Goal: Information Seeking & Learning: Find specific page/section

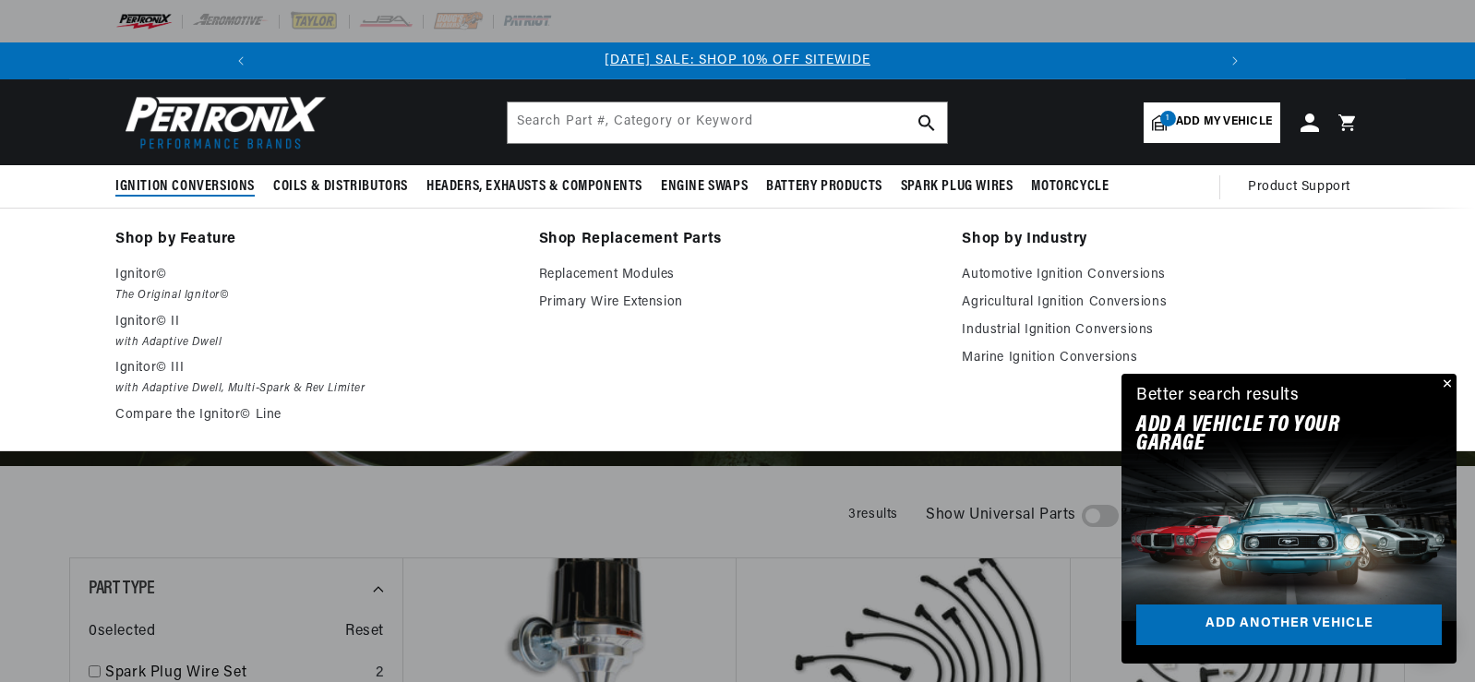
click at [182, 186] on span "Ignition Conversions" at bounding box center [184, 186] width 139 height 19
click at [293, 286] on em "The Original Ignitor©" at bounding box center [314, 295] width 398 height 19
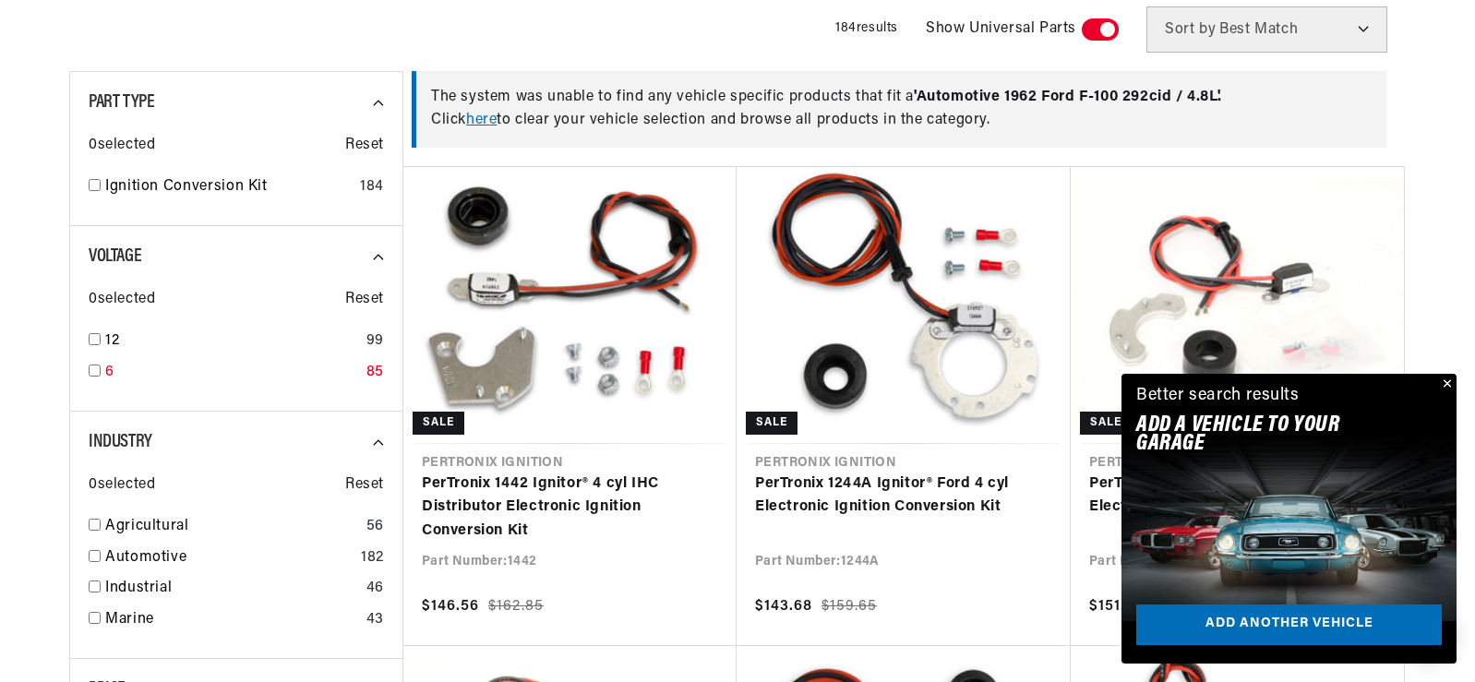
scroll to position [554, 0]
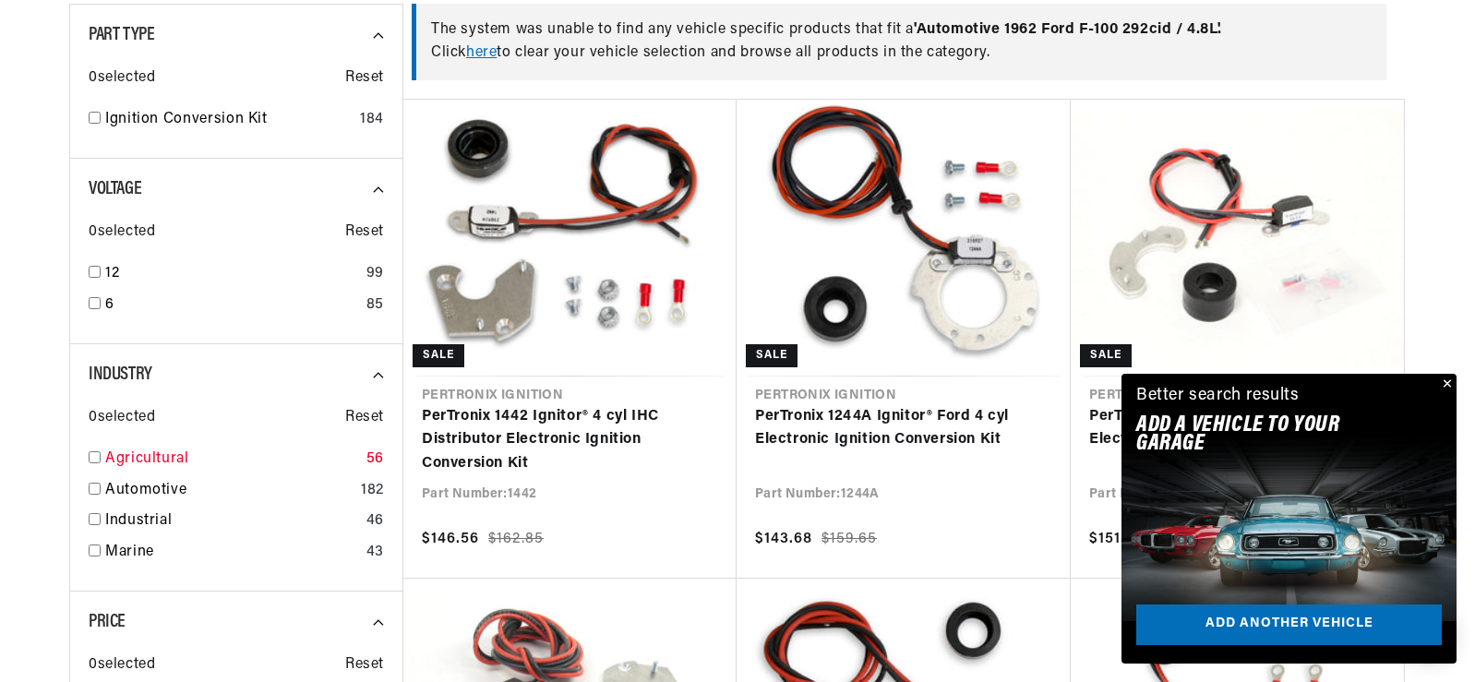
click at [93, 455] on input "checkbox" at bounding box center [95, 458] width 12 height 12
checkbox input "true"
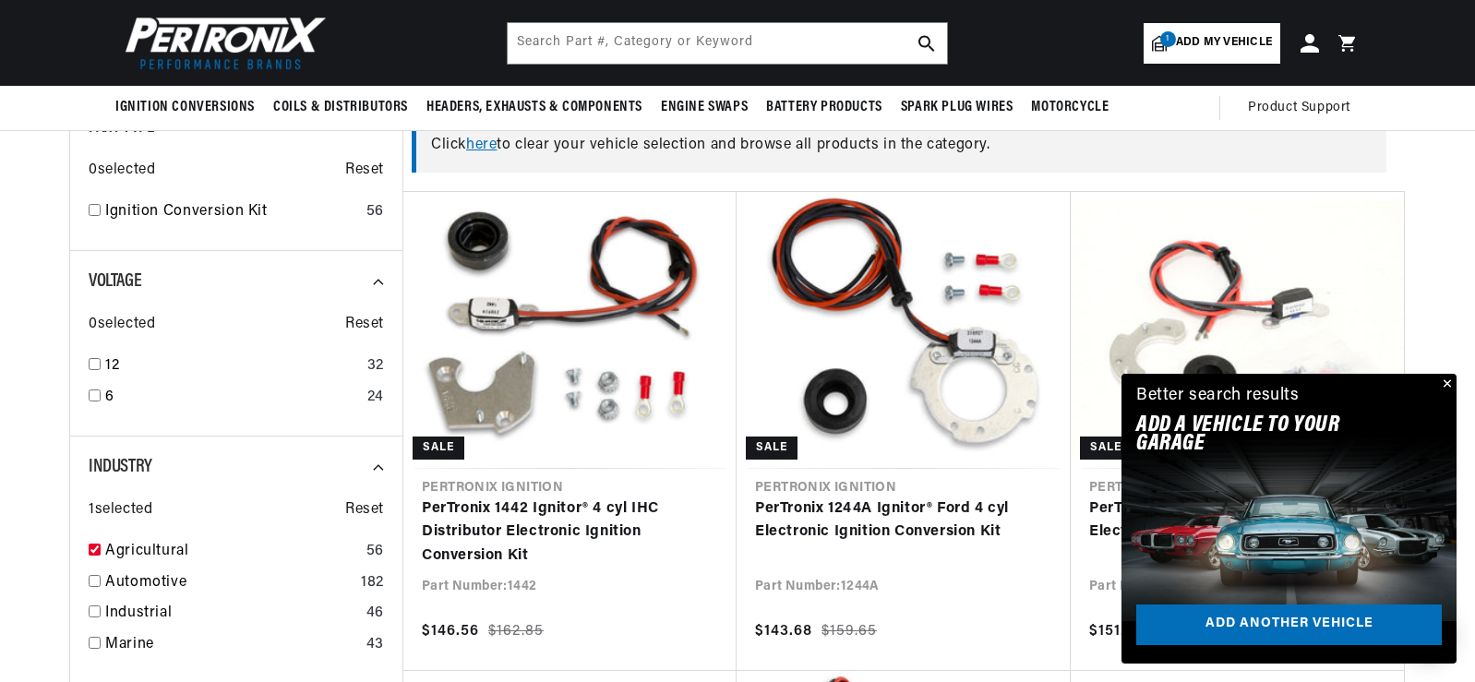
click at [86, 395] on div "Voltage 0 selected Reset 12 32 6 24" at bounding box center [235, 344] width 333 height 186
click at [91, 395] on input "checkbox" at bounding box center [95, 396] width 12 height 12
checkbox input "true"
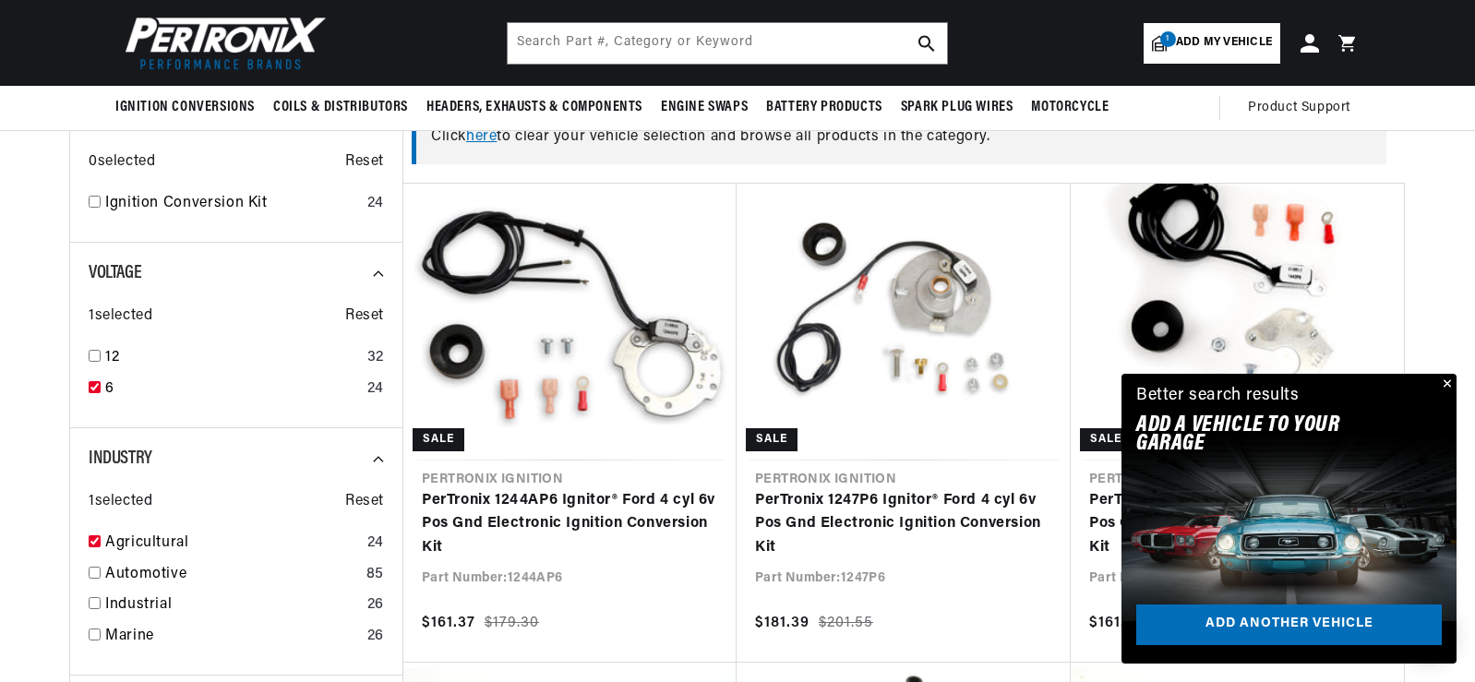
scroll to position [462, 0]
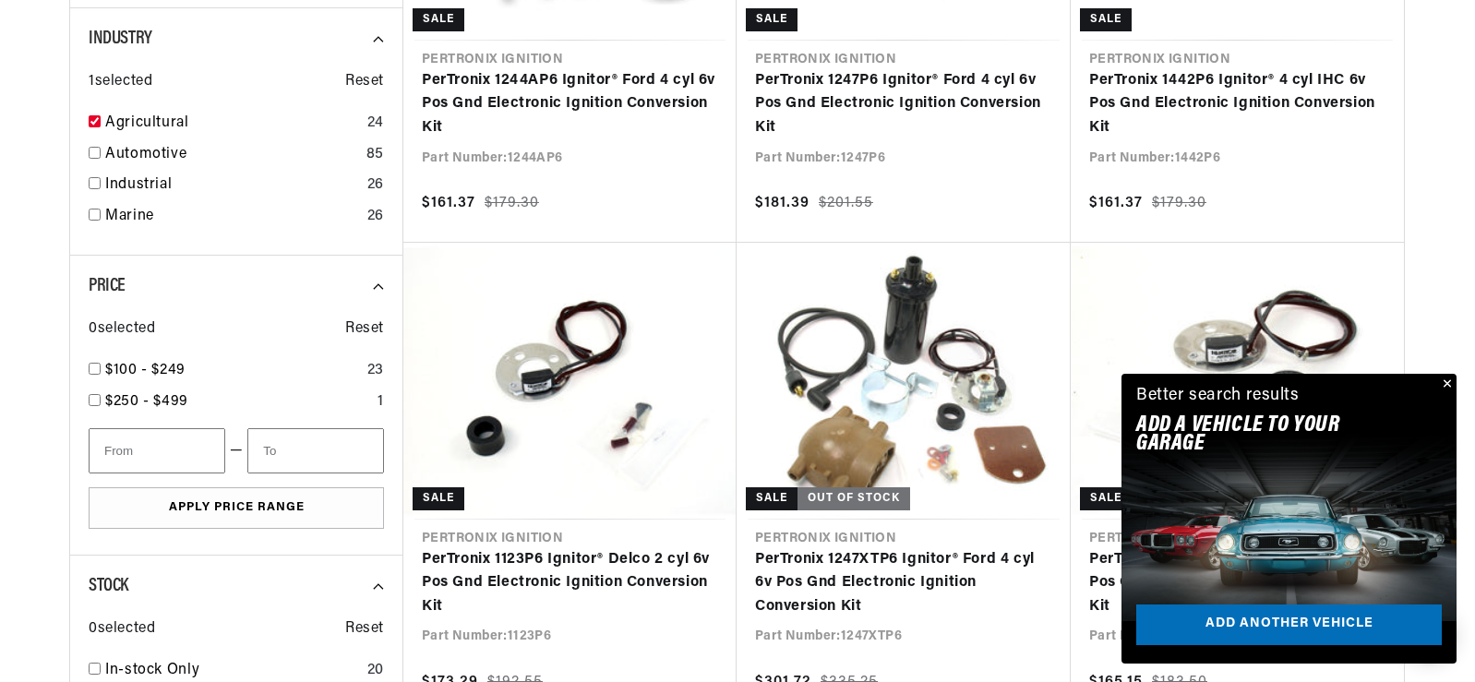
scroll to position [923, 0]
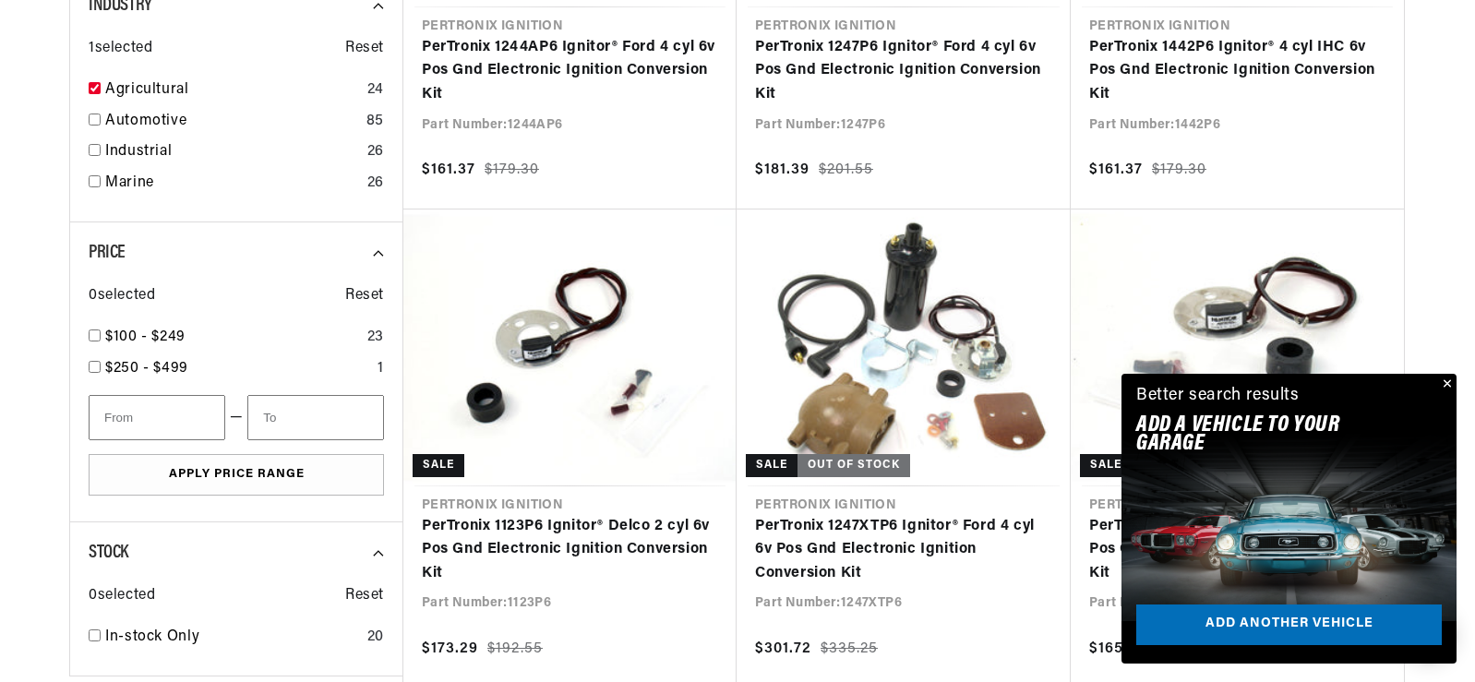
click at [1449, 382] on button "Close" at bounding box center [1446, 385] width 22 height 22
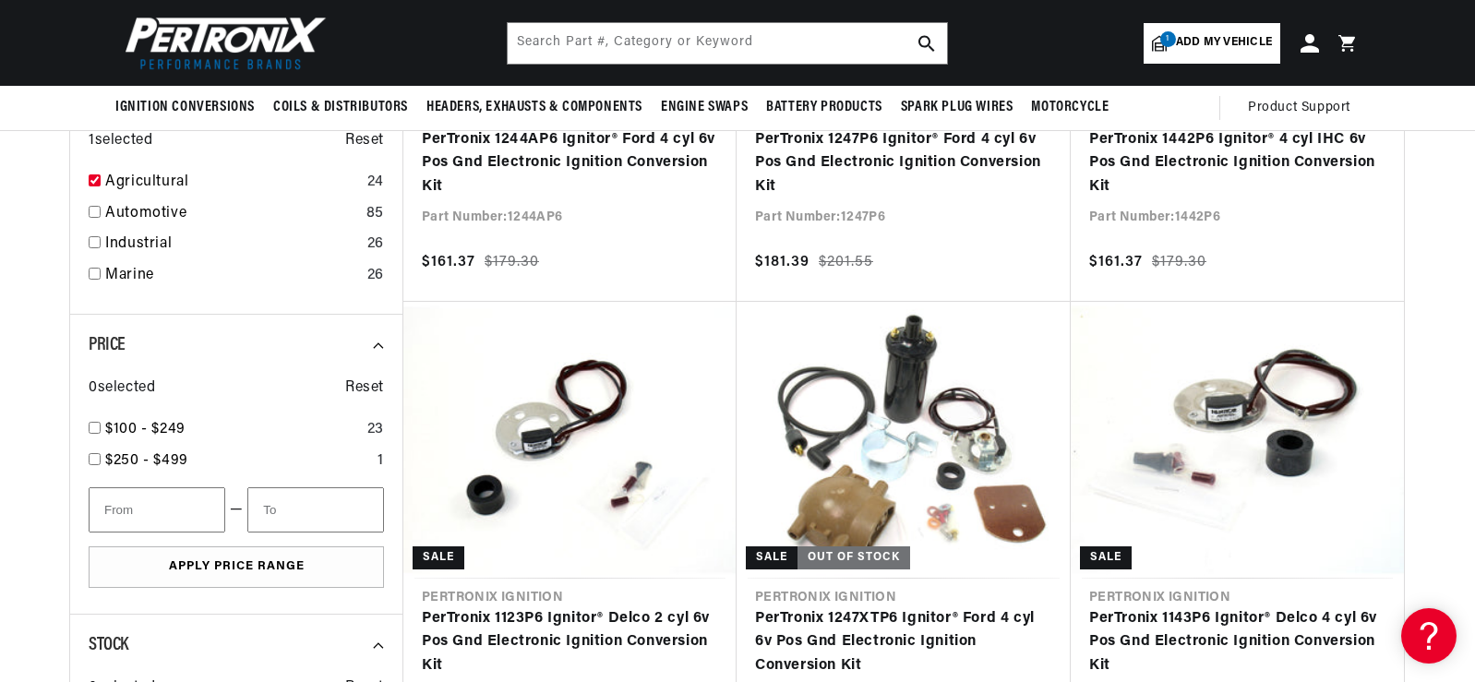
scroll to position [0, 0]
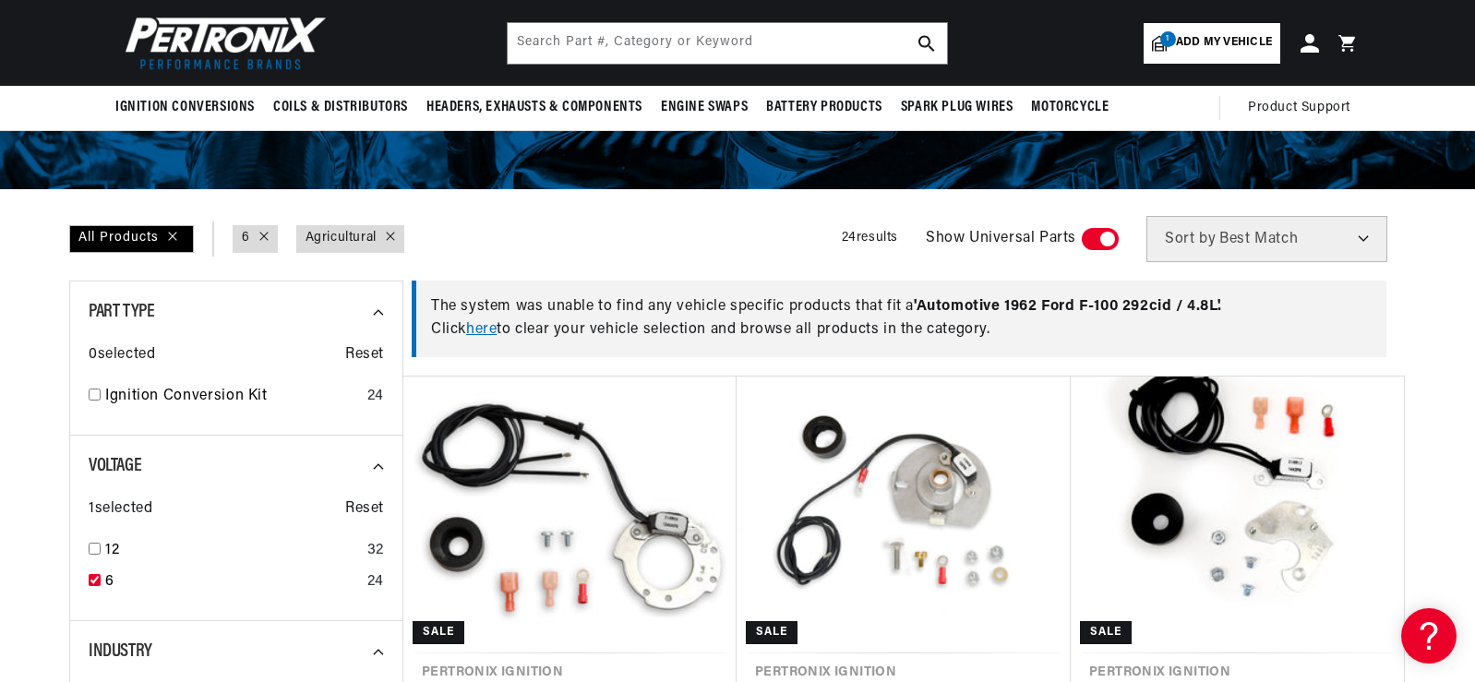
click at [487, 329] on link "here" at bounding box center [481, 329] width 30 height 15
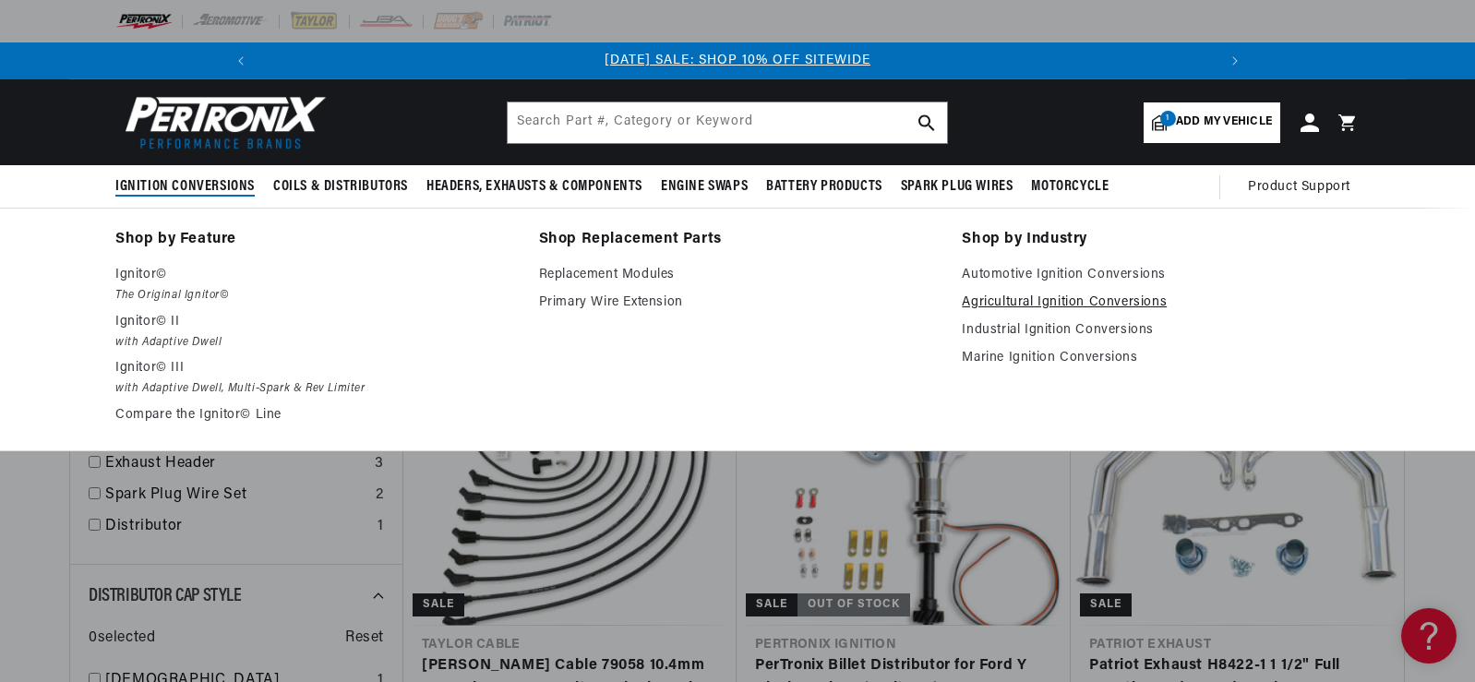
click at [1030, 307] on link "Agricultural Ignition Conversions" at bounding box center [1161, 303] width 398 height 22
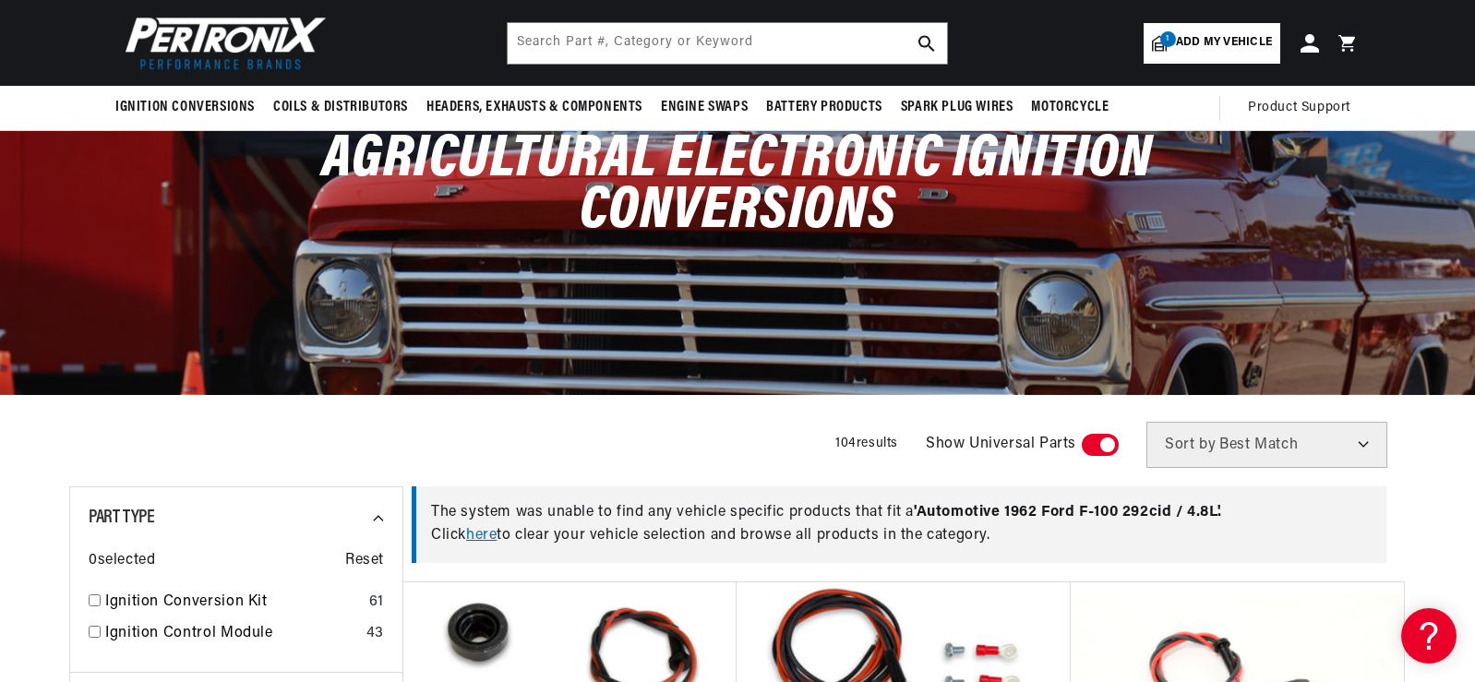
scroll to position [92, 0]
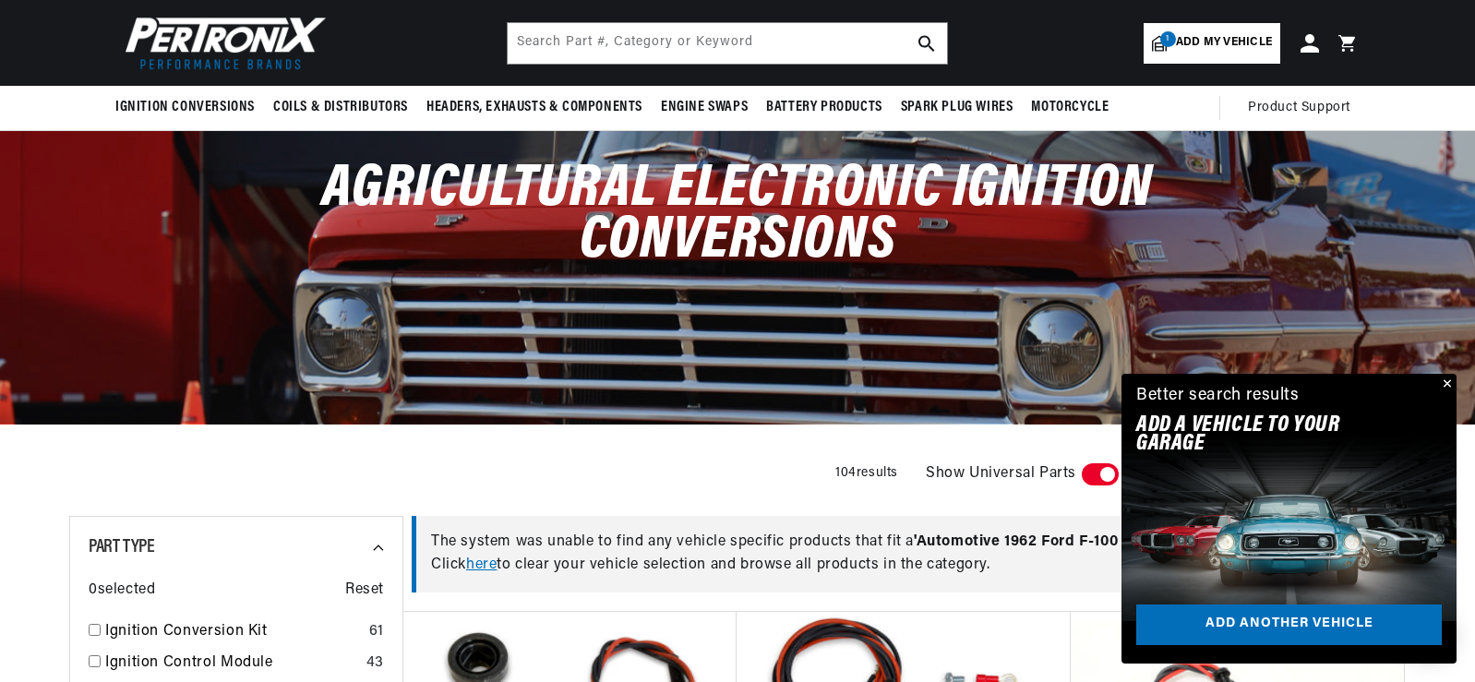
click at [1109, 469] on span at bounding box center [1100, 475] width 37 height 22
click at [1098, 478] on input "checkbox" at bounding box center [1092, 478] width 12 height 0
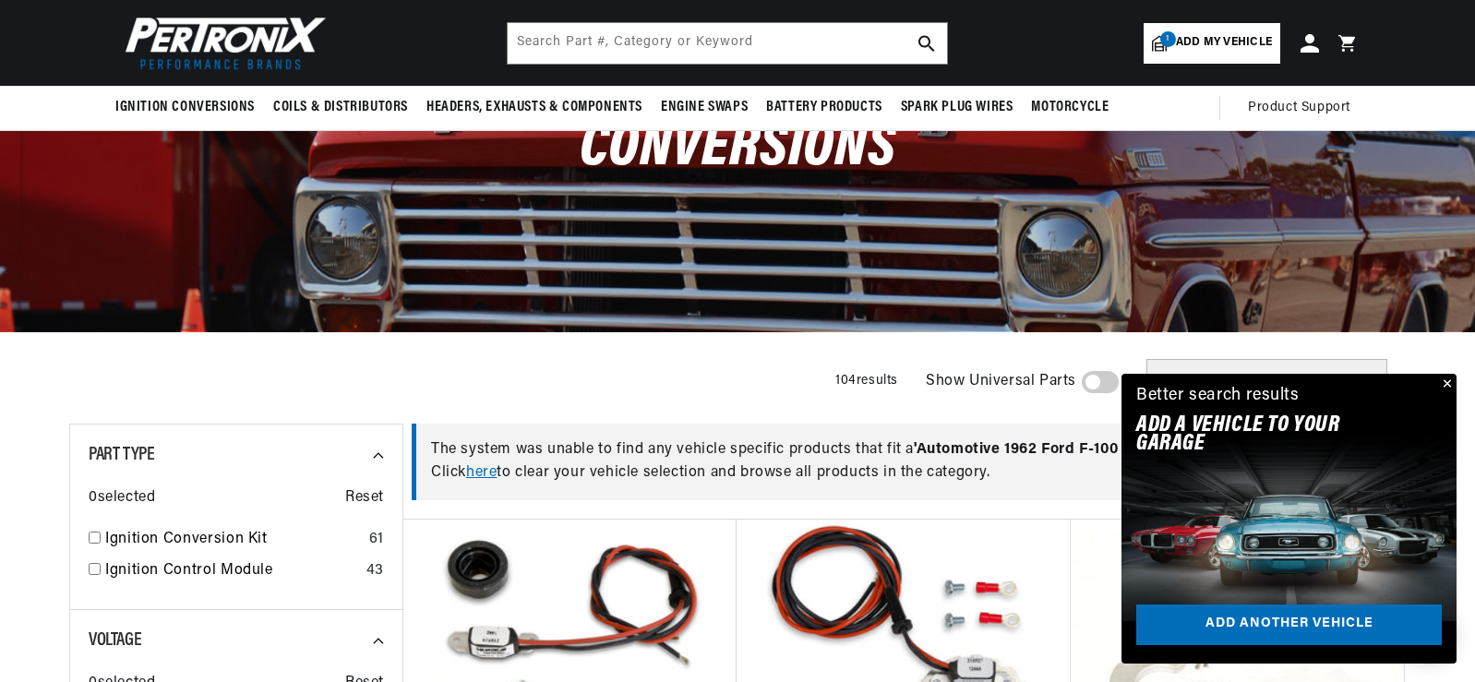
scroll to position [0, 987]
click at [1448, 379] on button "Close" at bounding box center [1446, 385] width 22 height 22
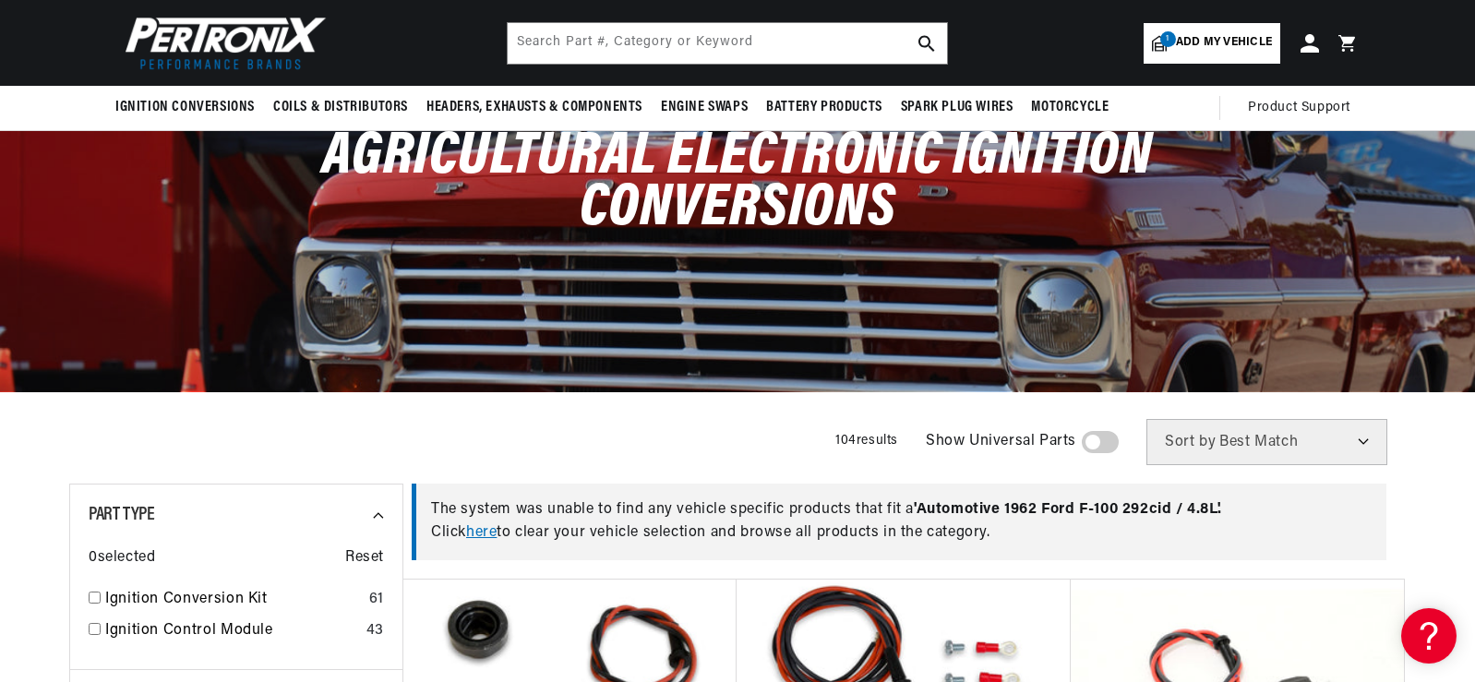
scroll to position [92, 0]
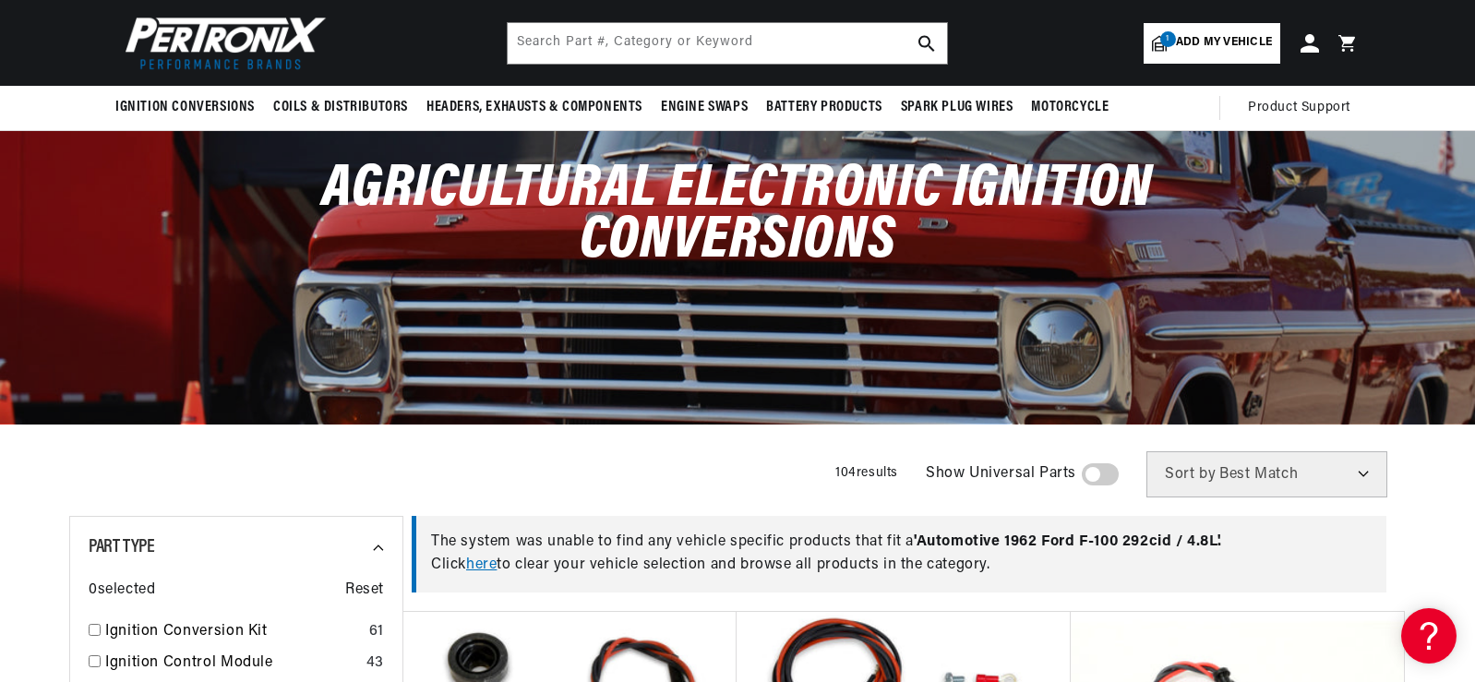
click at [1223, 53] on link "1 Add my vehicle" at bounding box center [1212, 43] width 137 height 41
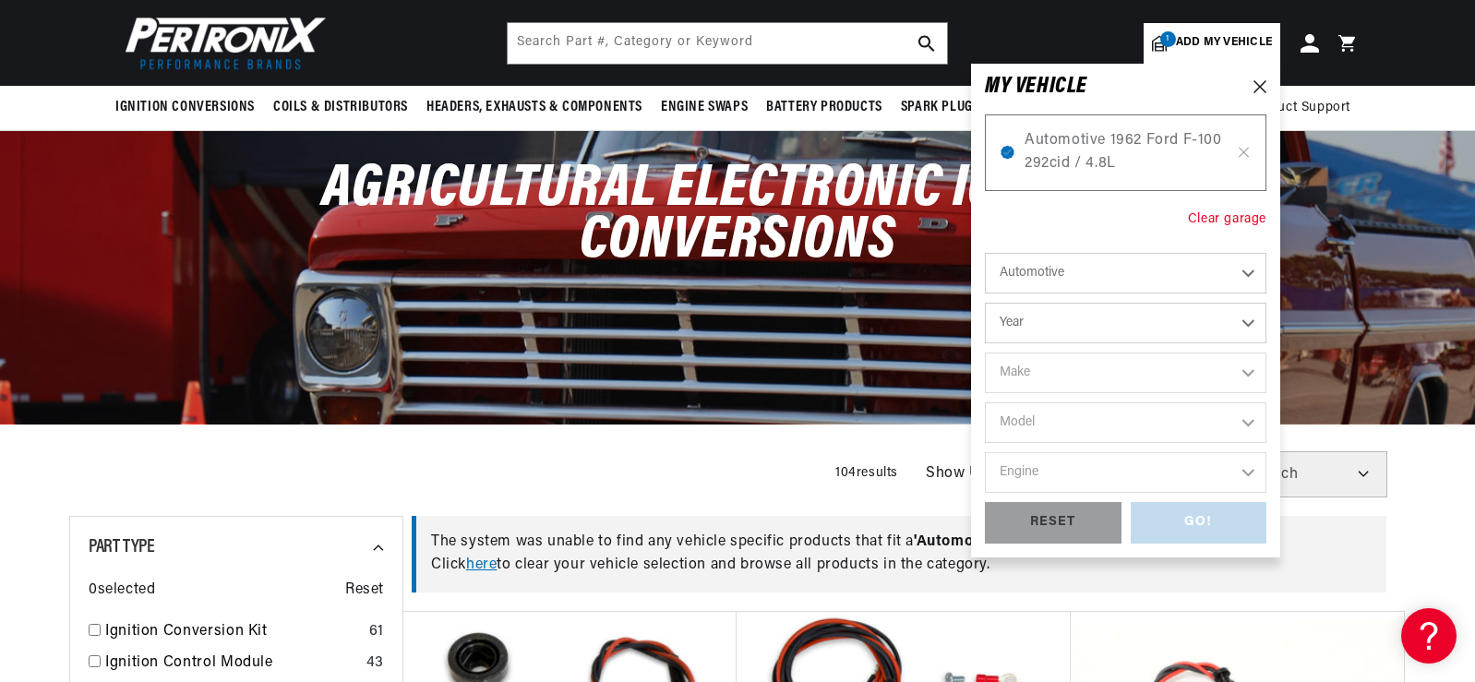
click at [1242, 217] on div "Clear garage" at bounding box center [1227, 220] width 78 height 20
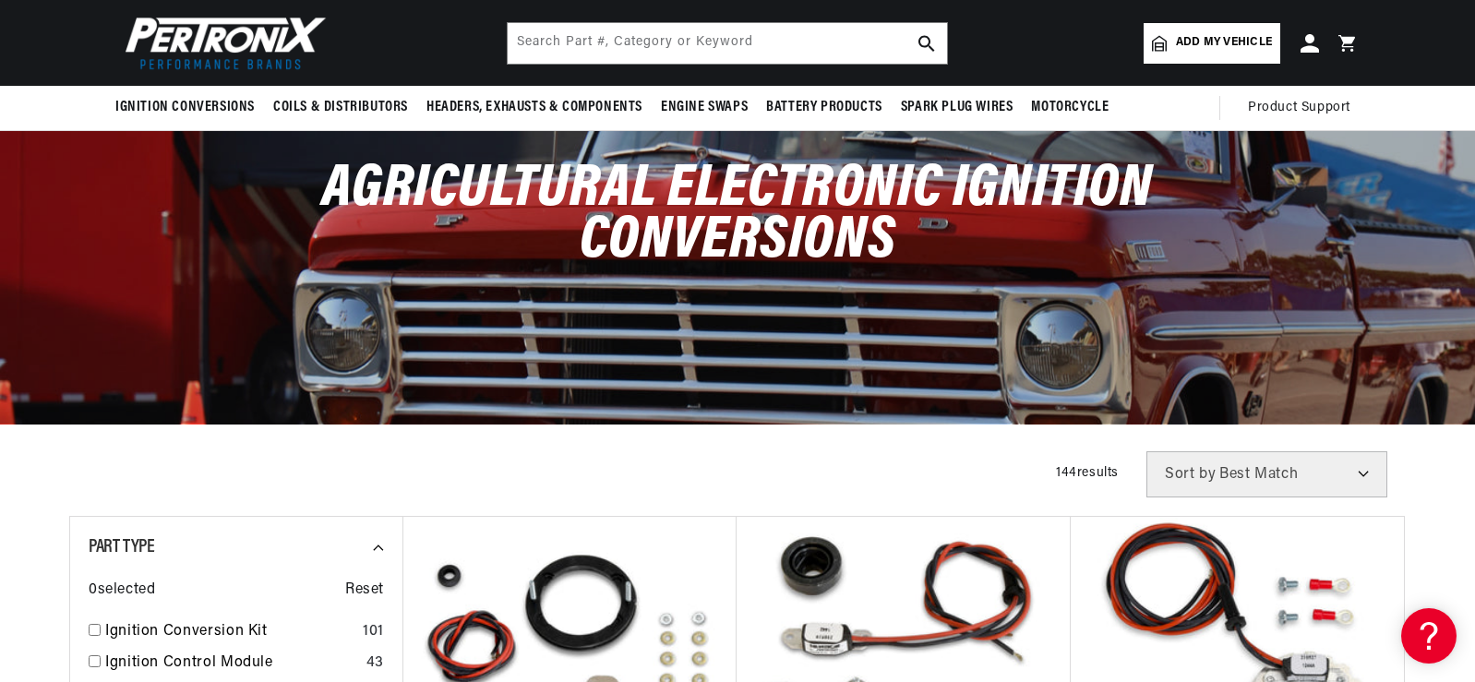
scroll to position [0, 1974]
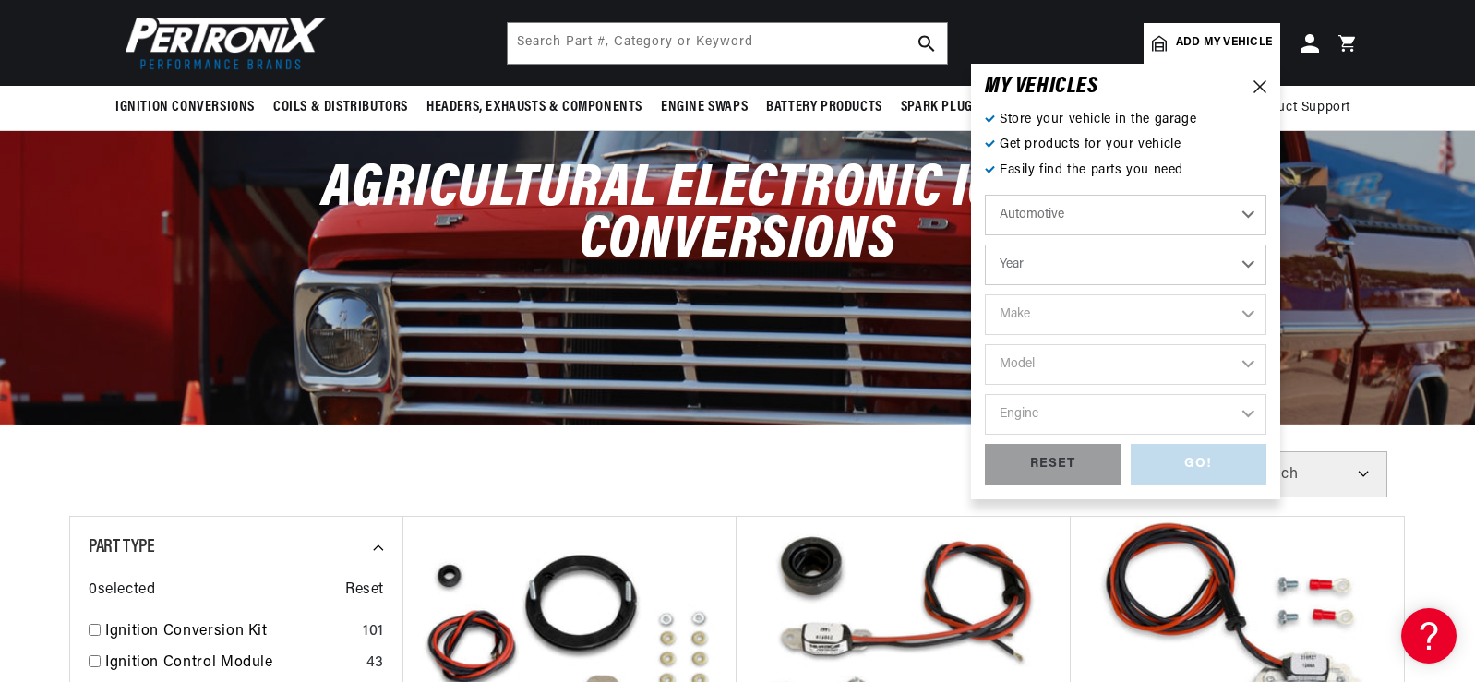
drag, startPoint x: 1230, startPoint y: 41, endPoint x: 1226, endPoint y: 50, distance: 9.9
click at [1229, 41] on span "Add my vehicle" at bounding box center [1224, 43] width 96 height 18
click at [1244, 220] on select "Automotive Agricultural Industrial Marine Motorcycle" at bounding box center [1126, 215] width 282 height 41
click at [985, 195] on select "Automotive Agricultural Industrial Marine Motorcycle" at bounding box center [1126, 215] width 282 height 41
select select "Agricultural"
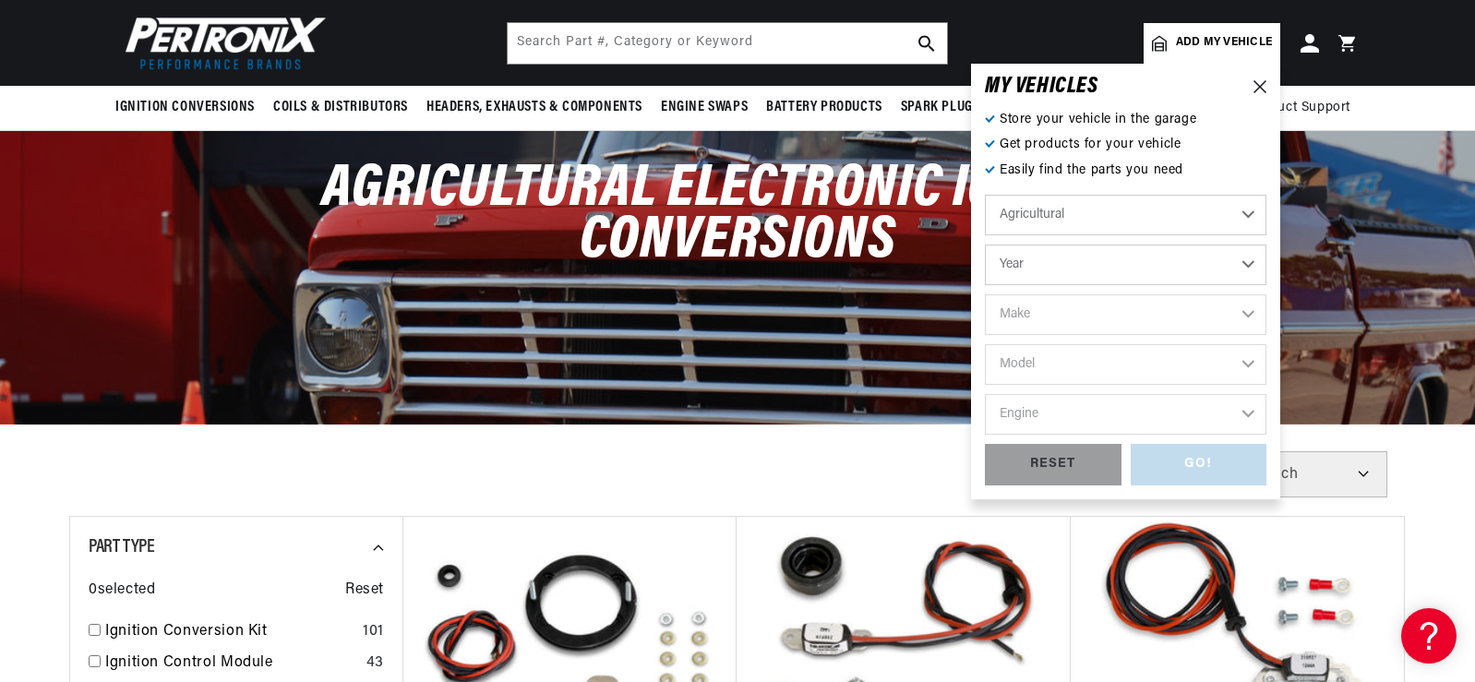
click at [1117, 262] on select "Year 1970 1965 1964 1960 1959 1958 1957 1939 1938 1937" at bounding box center [1126, 265] width 282 height 41
click at [1159, 206] on select "Automotive Agricultural Industrial Marine Motorcycle" at bounding box center [1126, 215] width 282 height 41
click at [1114, 207] on select "Automotive Agricultural Industrial Marine Motorcycle" at bounding box center [1126, 215] width 282 height 41
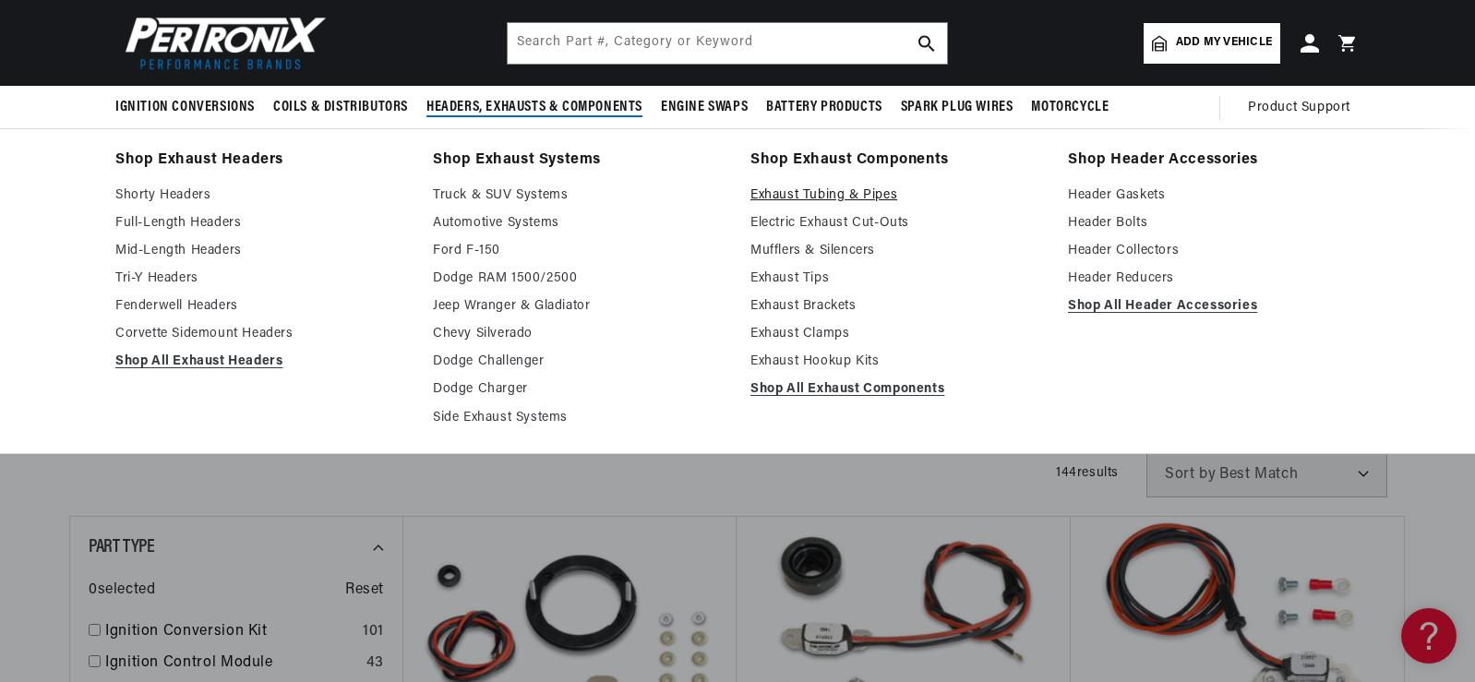
scroll to position [0, 1974]
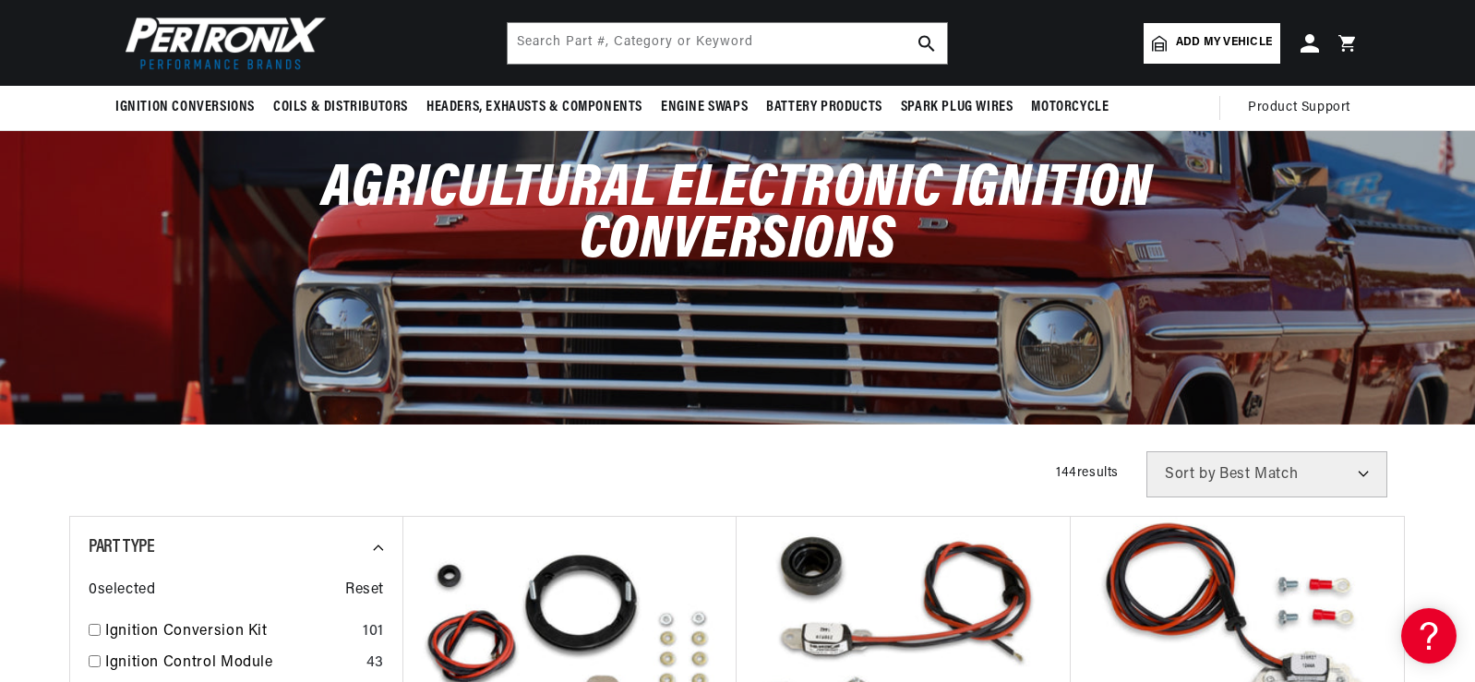
click at [1240, 53] on link "Add my vehicle" at bounding box center [1212, 43] width 137 height 41
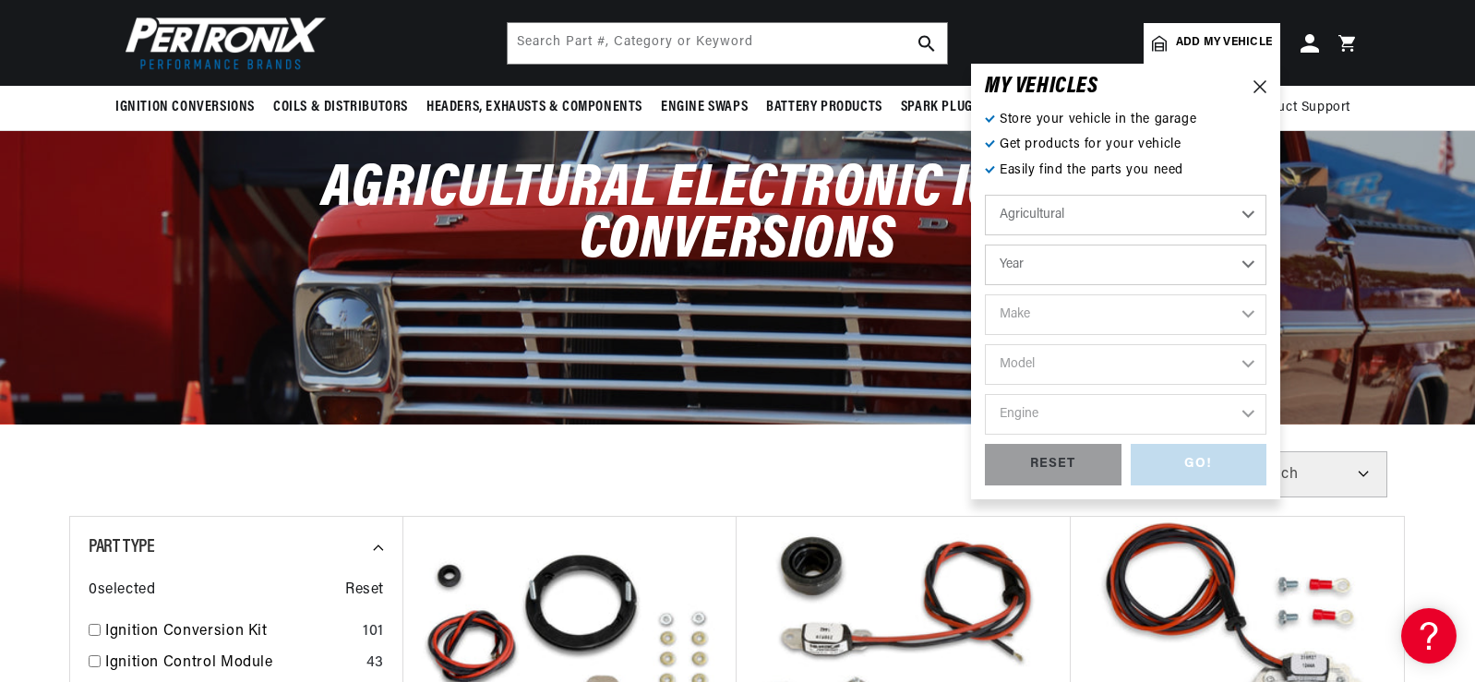
click at [1093, 266] on select "Year 1970 1965 1964 1960 1959 1958 1957 1939 1938 1937" at bounding box center [1126, 265] width 282 height 41
click at [1081, 259] on select "Year 1970 1965 1964 1960 1959 1958 1957 1939 1938 1937" at bounding box center [1126, 265] width 282 height 41
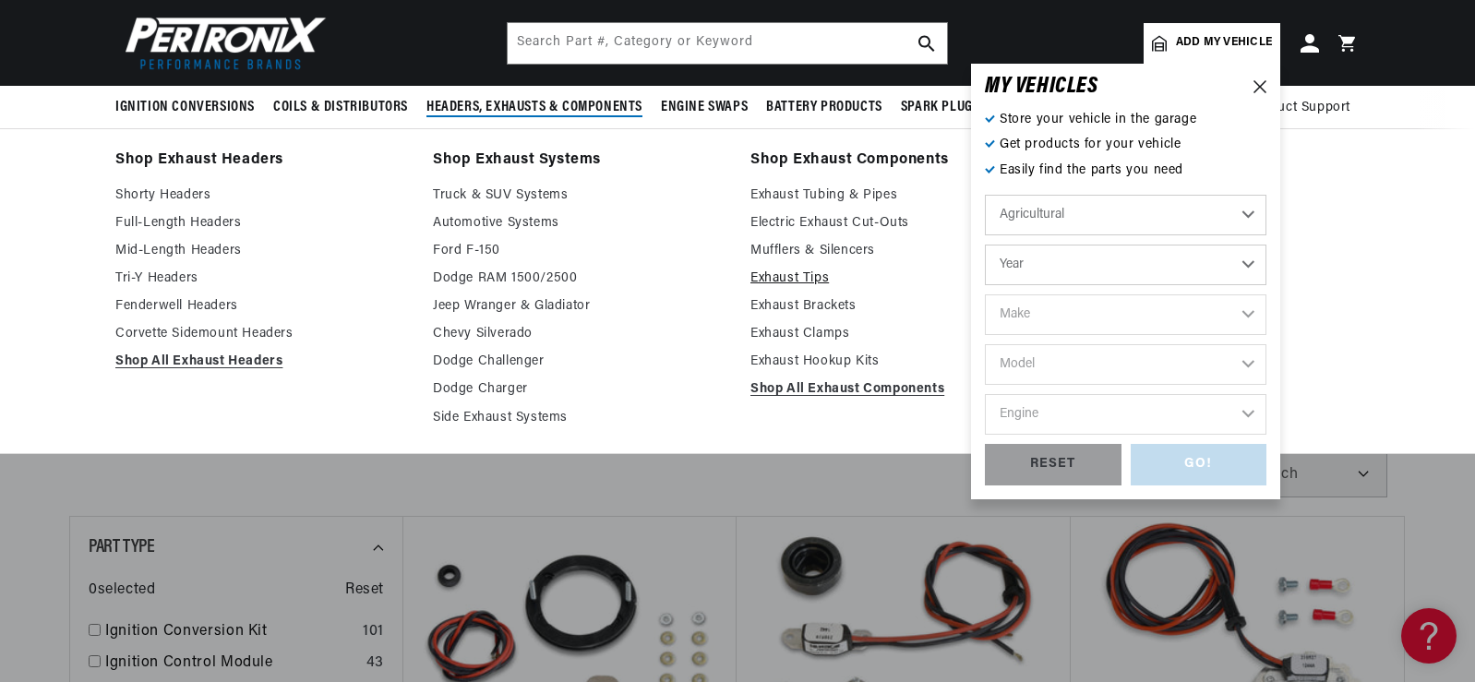
scroll to position [0, 987]
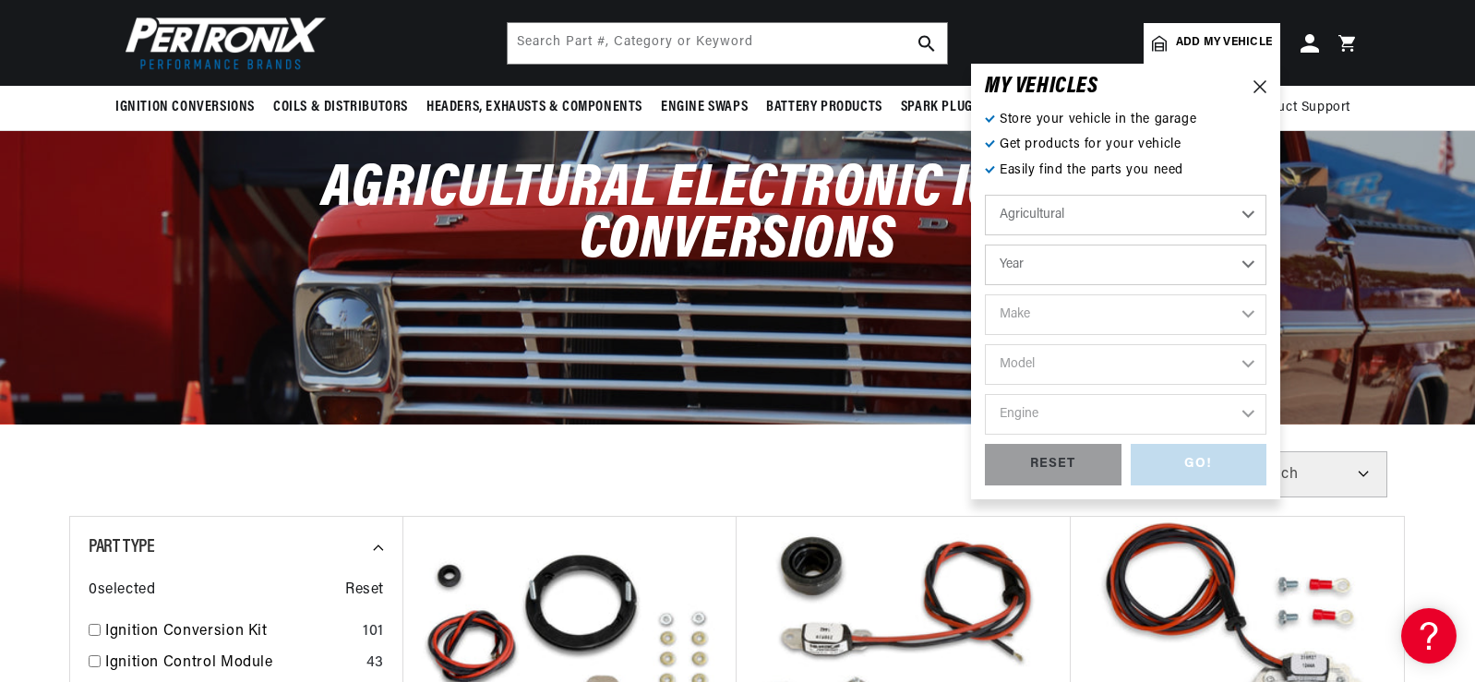
click at [1043, 268] on select "Year 1970 1965 1964 1960 1959 1958 1957 1939 1938 1937" at bounding box center [1126, 265] width 282 height 41
select select "1965"
click at [985, 245] on select "Year 1970 1965 1964 1960 1959 1958 1957 1939 1938 1937" at bounding box center [1126, 265] width 282 height 41
select select "1965"
click at [1044, 312] on select "Make Ford" at bounding box center [1126, 315] width 282 height 41
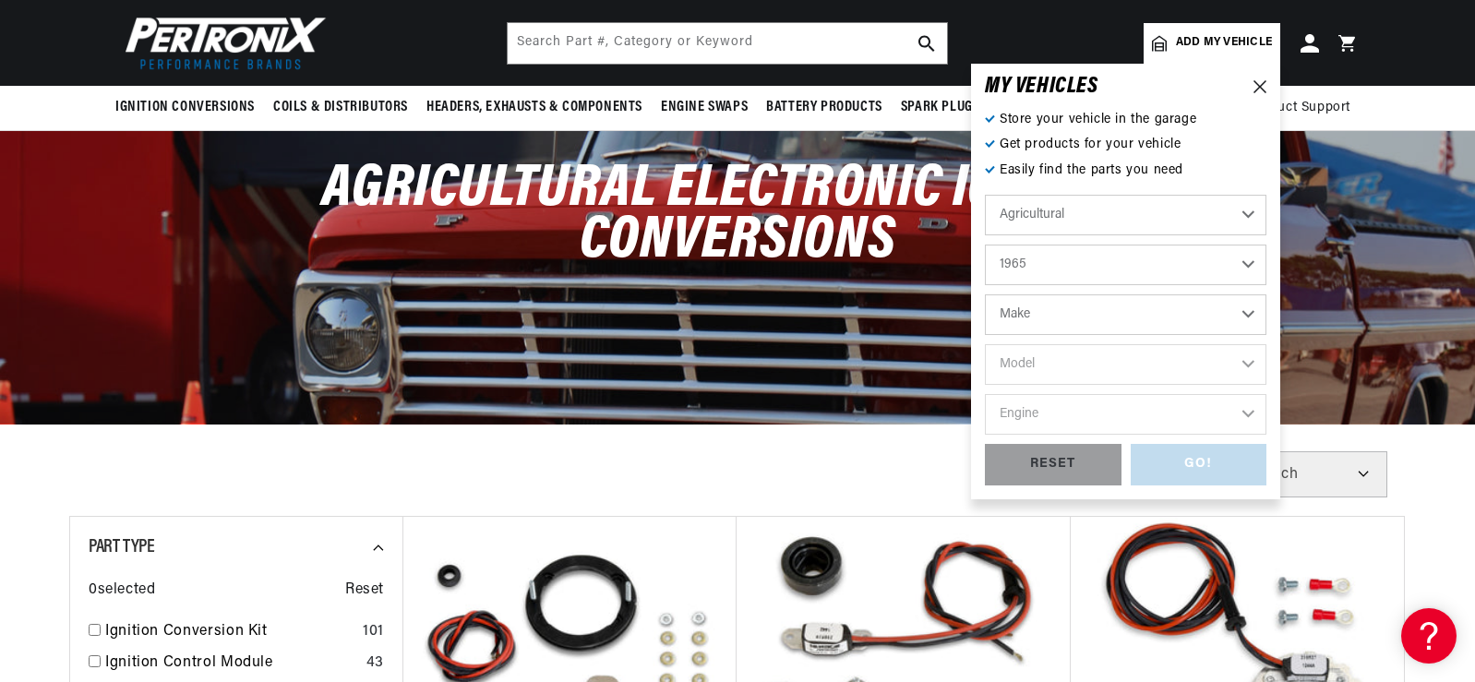
click at [1033, 319] on select "Make Ford" at bounding box center [1126, 315] width 282 height 41
click at [1036, 268] on select "1970 1965 1964 1960 1959 1958 1957 1939 1938 1937" at bounding box center [1126, 265] width 282 height 41
click at [1035, 258] on select "1970 1965 1964 1960 1959 1958 1957 1939 1938 1937" at bounding box center [1126, 265] width 282 height 41
click at [1058, 213] on select "Automotive Agricultural Industrial Marine Motorcycle" at bounding box center [1126, 215] width 282 height 41
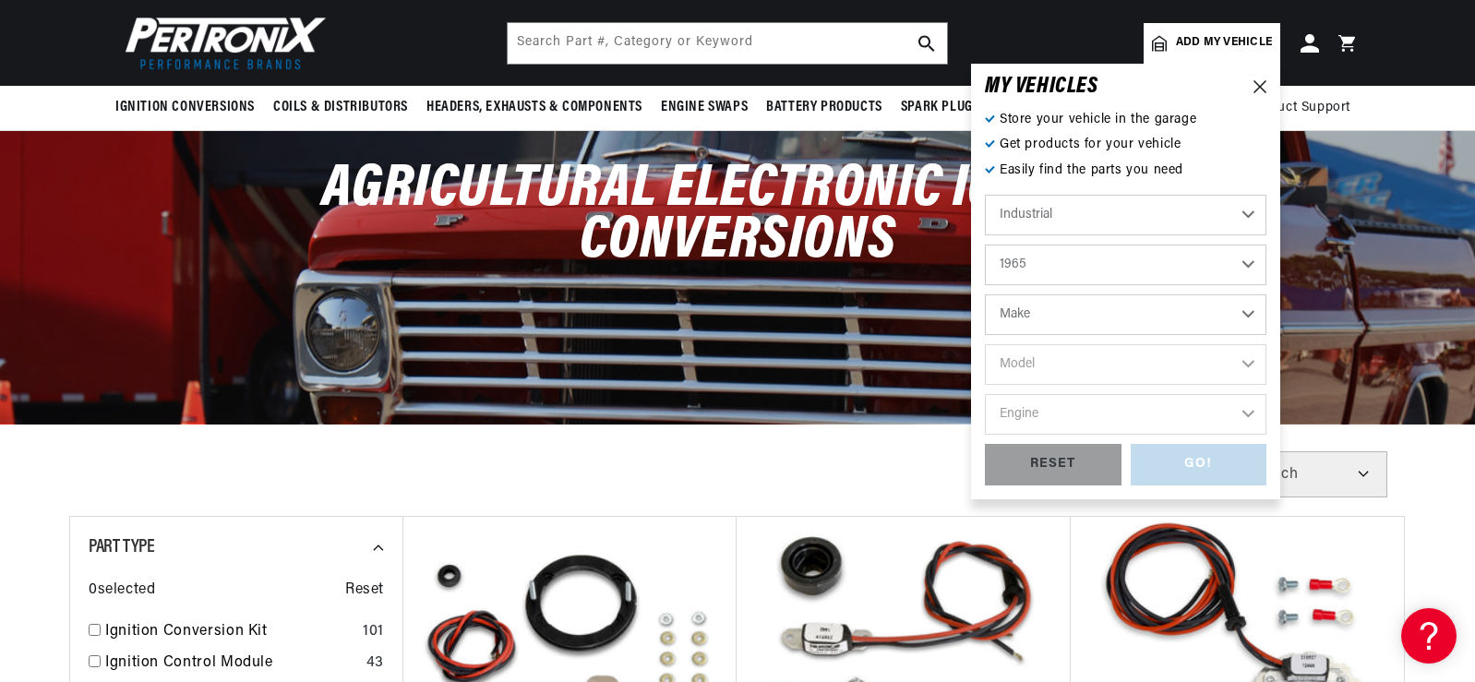
click at [985, 195] on select "Automotive Agricultural Industrial Marine Motorcycle" at bounding box center [1126, 215] width 282 height 41
click at [1058, 263] on select "1990 1986 1984 1983 1982 1981 1980 1979 1978 1977 1976 1975 1974 1973 1972 1971…" at bounding box center [1126, 265] width 282 height 41
click at [1037, 263] on select "1990 1986 1984 1983 1982 1981 1980 1979 1978 1977 1976 1975 1974 1973 1972 1971…" at bounding box center [1126, 265] width 282 height 41
click at [1046, 323] on select "Make Allis Chalmers Eaton, Yale, Towne Elgin Sweeper Frigidking GMC Hyster Minn…" at bounding box center [1126, 315] width 282 height 41
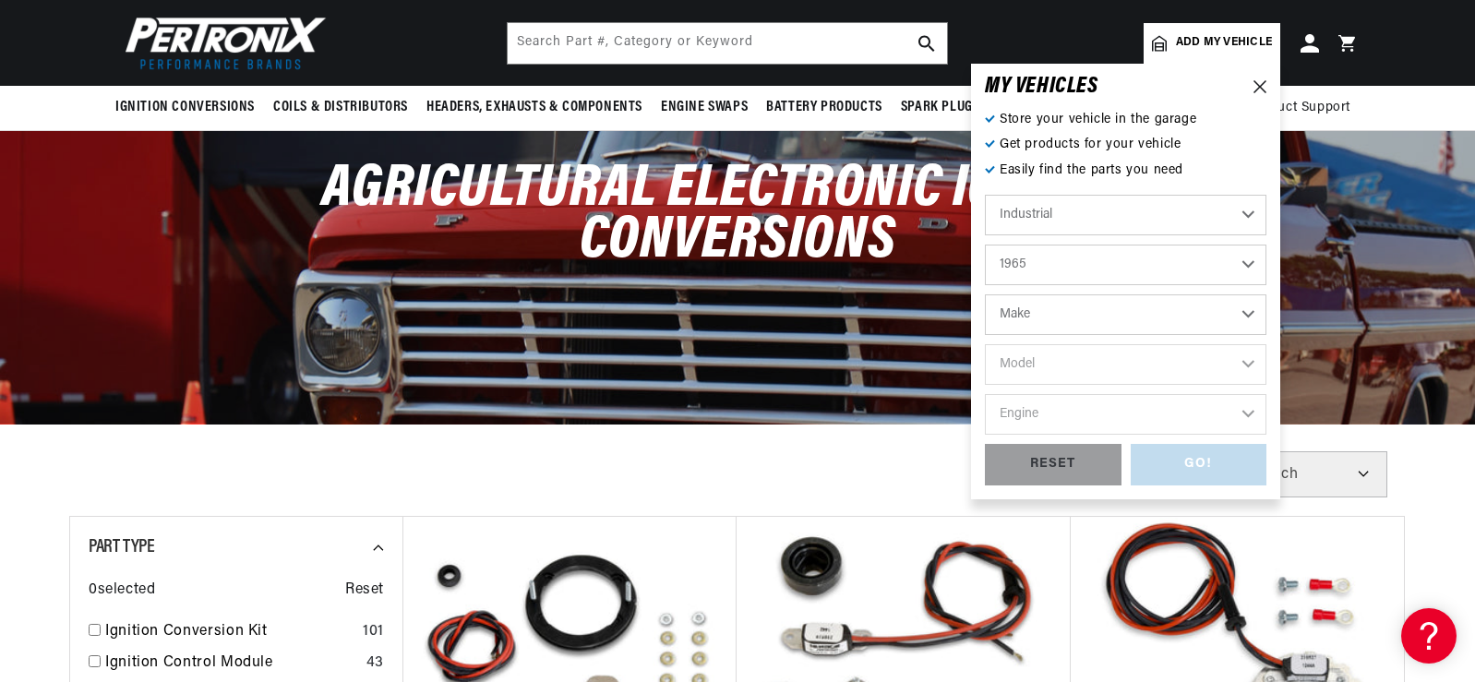
scroll to position [0, 987]
click at [1066, 265] on select "1990 1986 1984 1983 1982 1981 1980 1979 1978 1977 1976 1975 1974 1973 1972 1971…" at bounding box center [1126, 265] width 282 height 41
click at [1070, 217] on select "Automotive Agricultural Industrial Marine Motorcycle" at bounding box center [1126, 215] width 282 height 41
click at [985, 195] on select "Automotive Agricultural Industrial Marine Motorcycle" at bounding box center [1126, 215] width 282 height 41
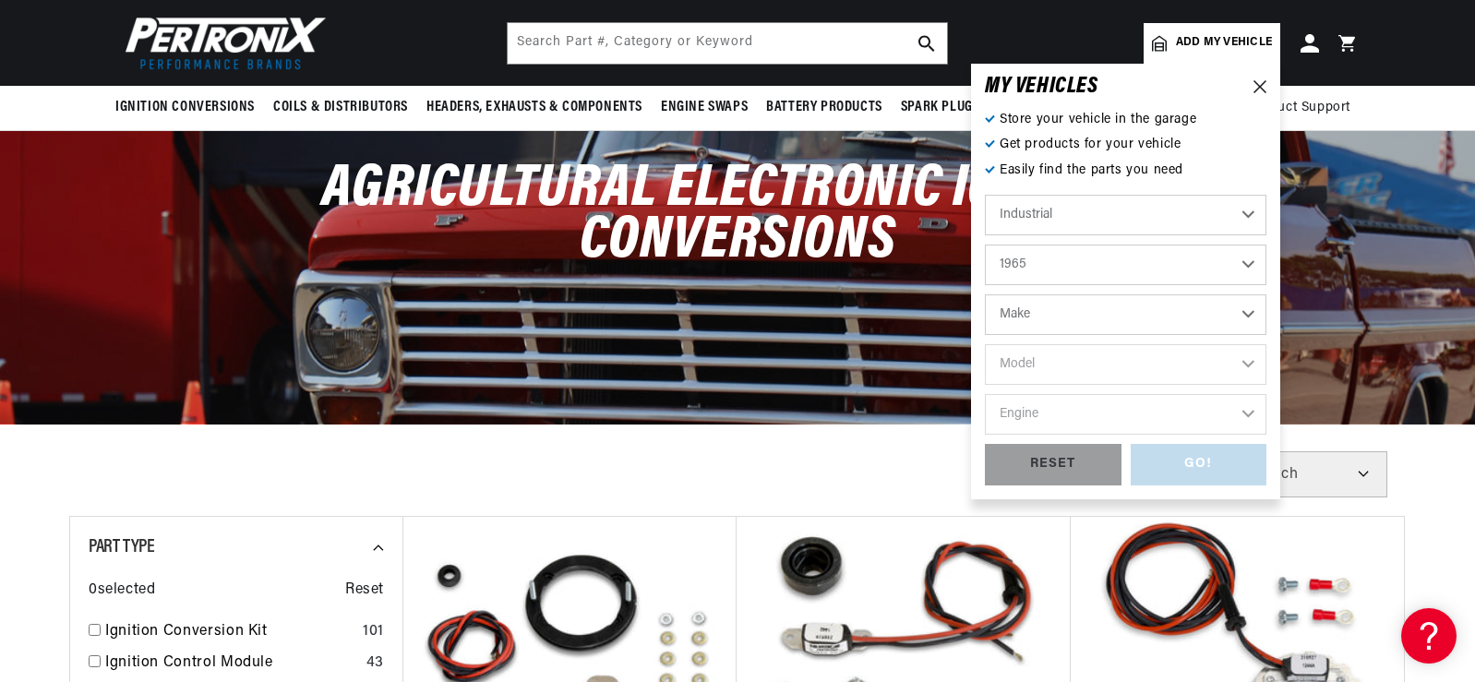
select select "Agricultural"
click at [1059, 263] on select "1970 1965 1964 1960 1959 1958 1957 1939 1938 1937" at bounding box center [1126, 265] width 282 height 41
click at [985, 245] on select "1970 1965 1964 1960 1959 1958 1957 1939 1938 1937" at bounding box center [1126, 265] width 282 height 41
select select "1970"
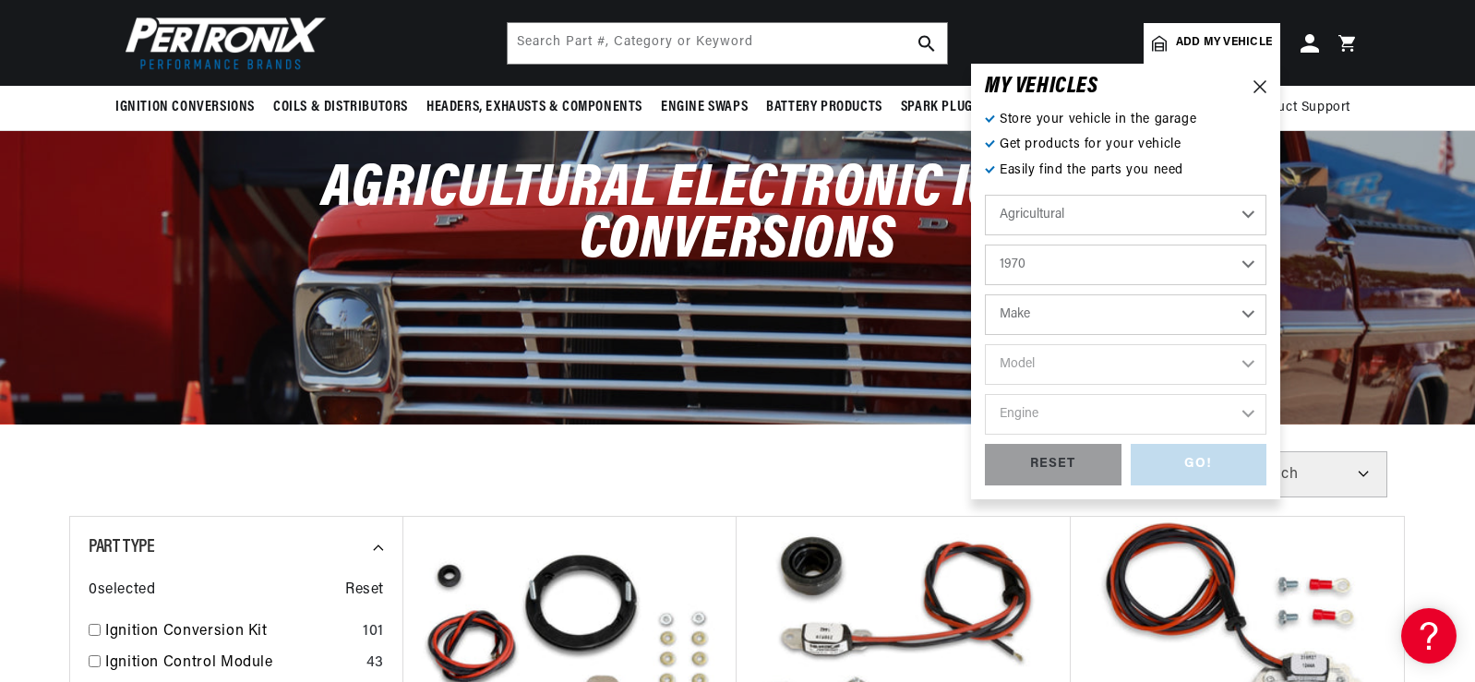
click at [1051, 315] on select "Make International Harvester" at bounding box center [1126, 315] width 282 height 41
select select "International-Harvester"
click at [985, 295] on select "Make International Harvester" at bounding box center [1126, 315] width 282 height 41
select select "International-Harvester"
click at [1053, 374] on select "Model 265 F H30B R Payloader UB-220 UR-450 UV-450 Power Unit" at bounding box center [1126, 364] width 282 height 41
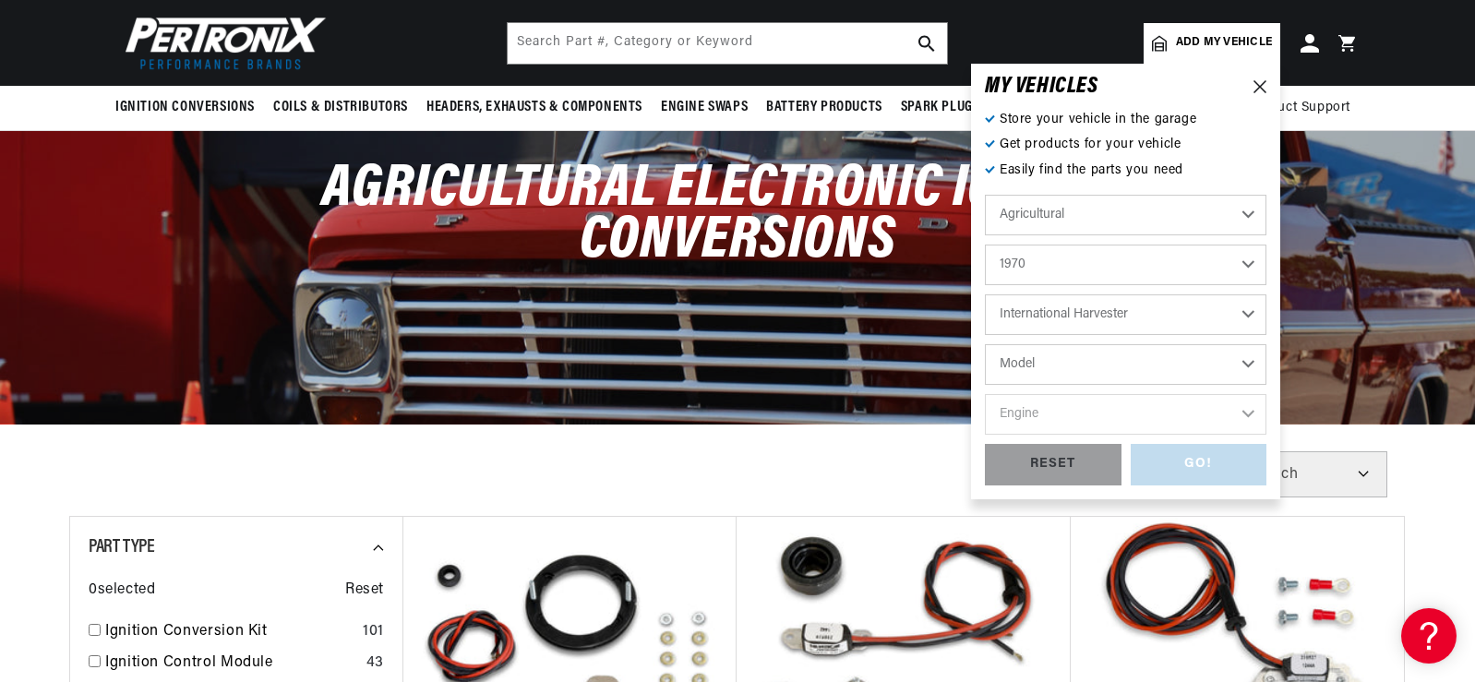
select select "F"
click at [985, 344] on select "Model 265 F H30B R Payloader UB-220 UR-450 UV-450 Power Unit" at bounding box center [1126, 364] width 282 height 41
select select "F"
click at [1069, 420] on select "Engine 6" at bounding box center [1126, 414] width 282 height 41
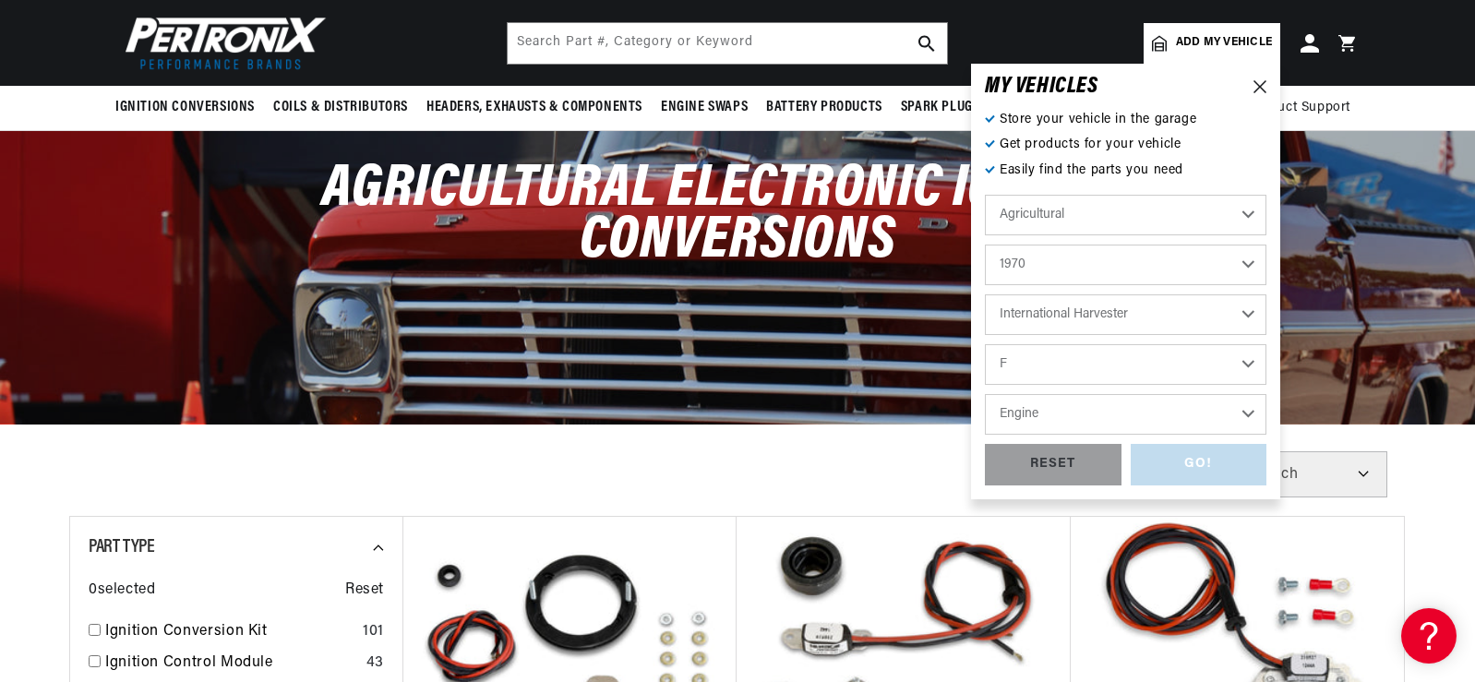
select select "6"
click at [985, 394] on select "Engine 6" at bounding box center [1126, 414] width 282 height 41
select select "6"
click at [1195, 465] on div "GO!" at bounding box center [1199, 465] width 137 height 42
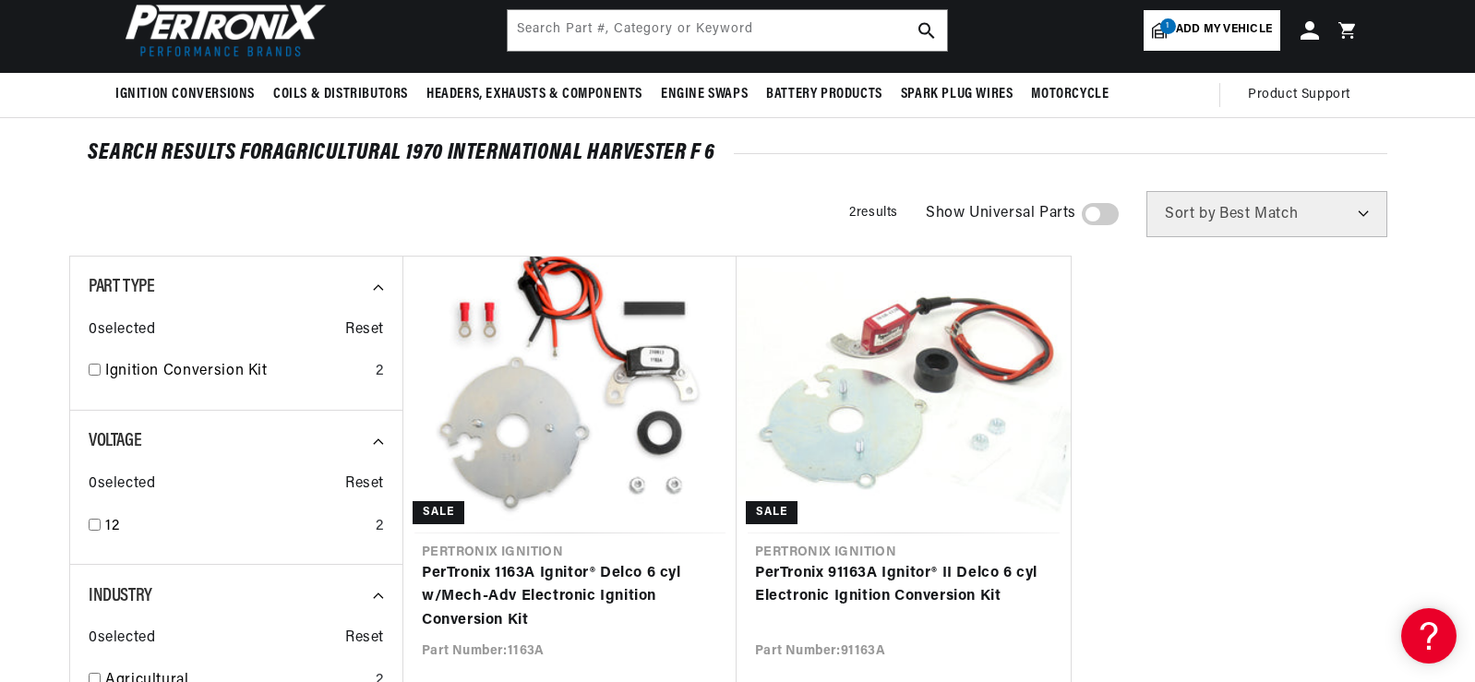
click at [1097, 213] on span at bounding box center [1100, 214] width 37 height 22
click at [1097, 218] on input "checkbox" at bounding box center [1092, 218] width 12 height 0
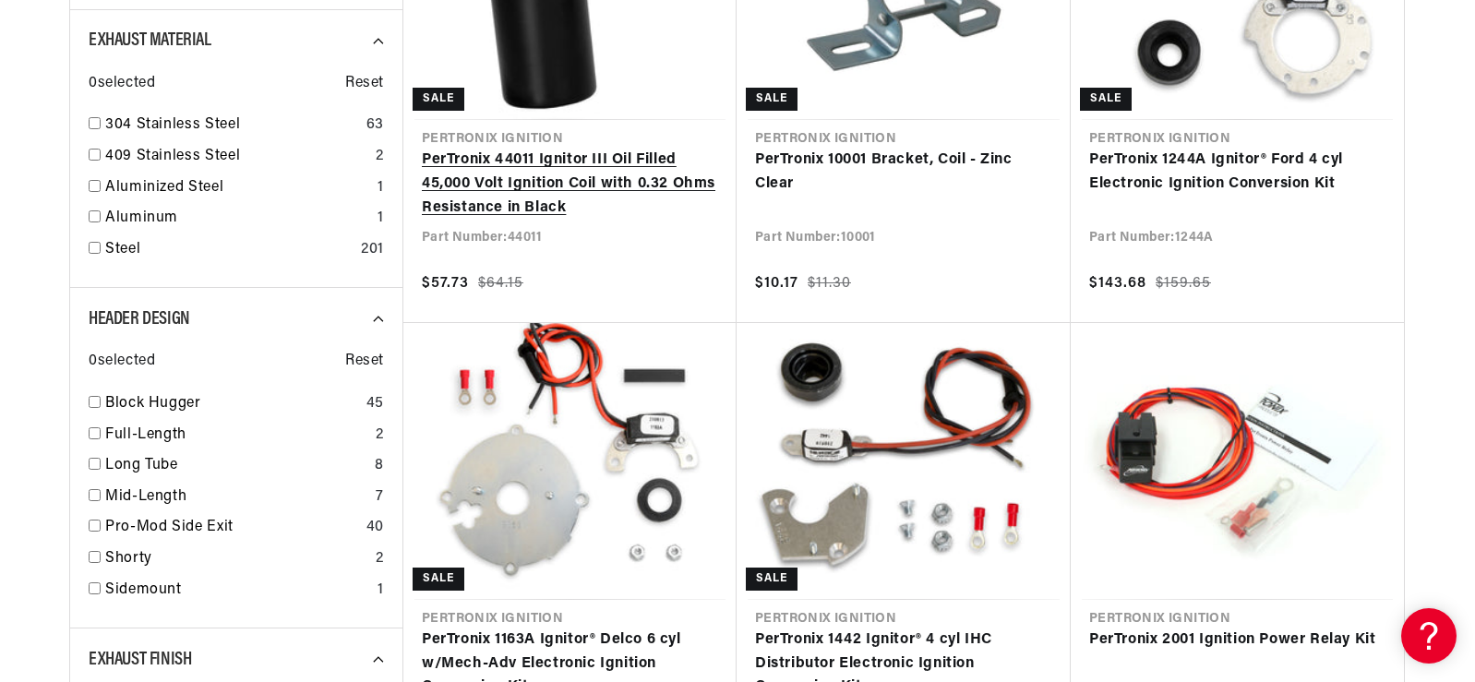
scroll to position [0, 1079]
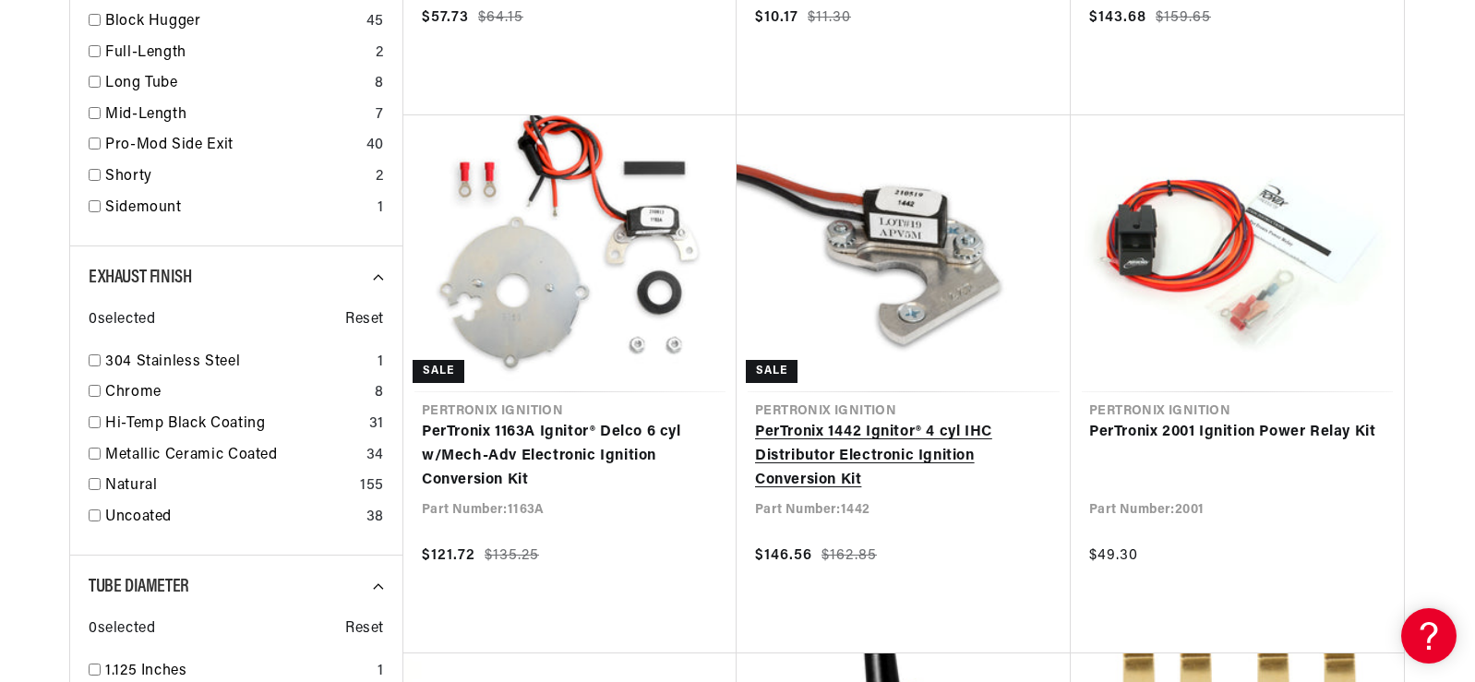
scroll to position [0, 987]
click at [807, 481] on link "PerTronix 1442 Ignitor® 4 cyl IHC Distributor Electronic Ignition Conversion Kit" at bounding box center [903, 456] width 297 height 71
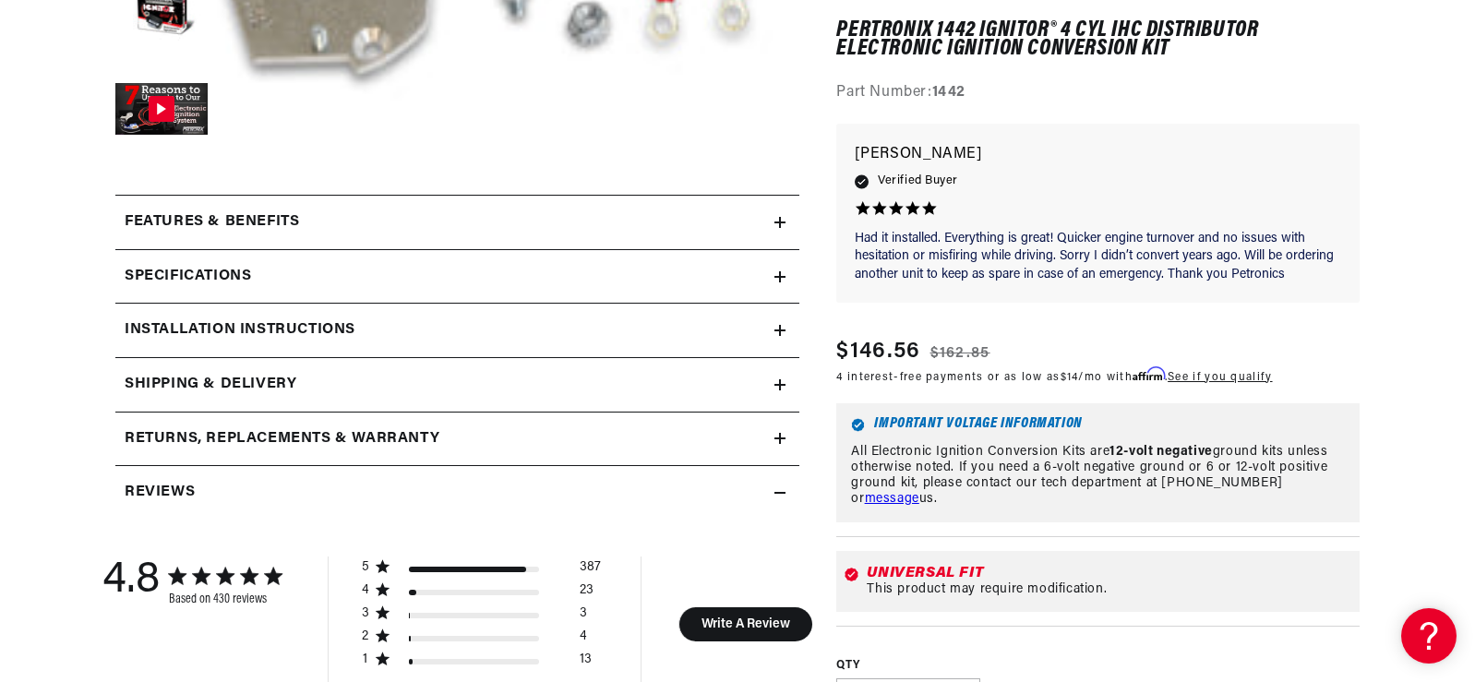
scroll to position [739, 0]
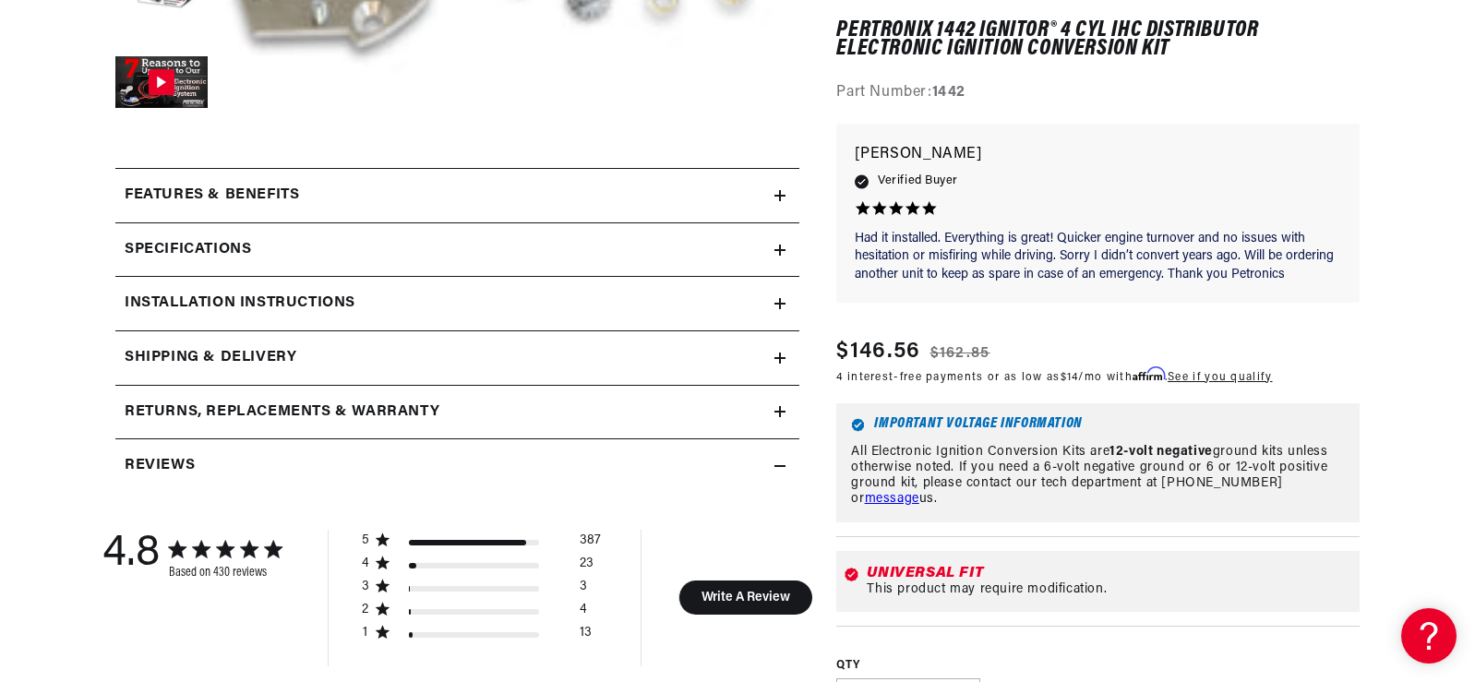
click at [232, 258] on h2 "Specifications" at bounding box center [188, 250] width 126 height 24
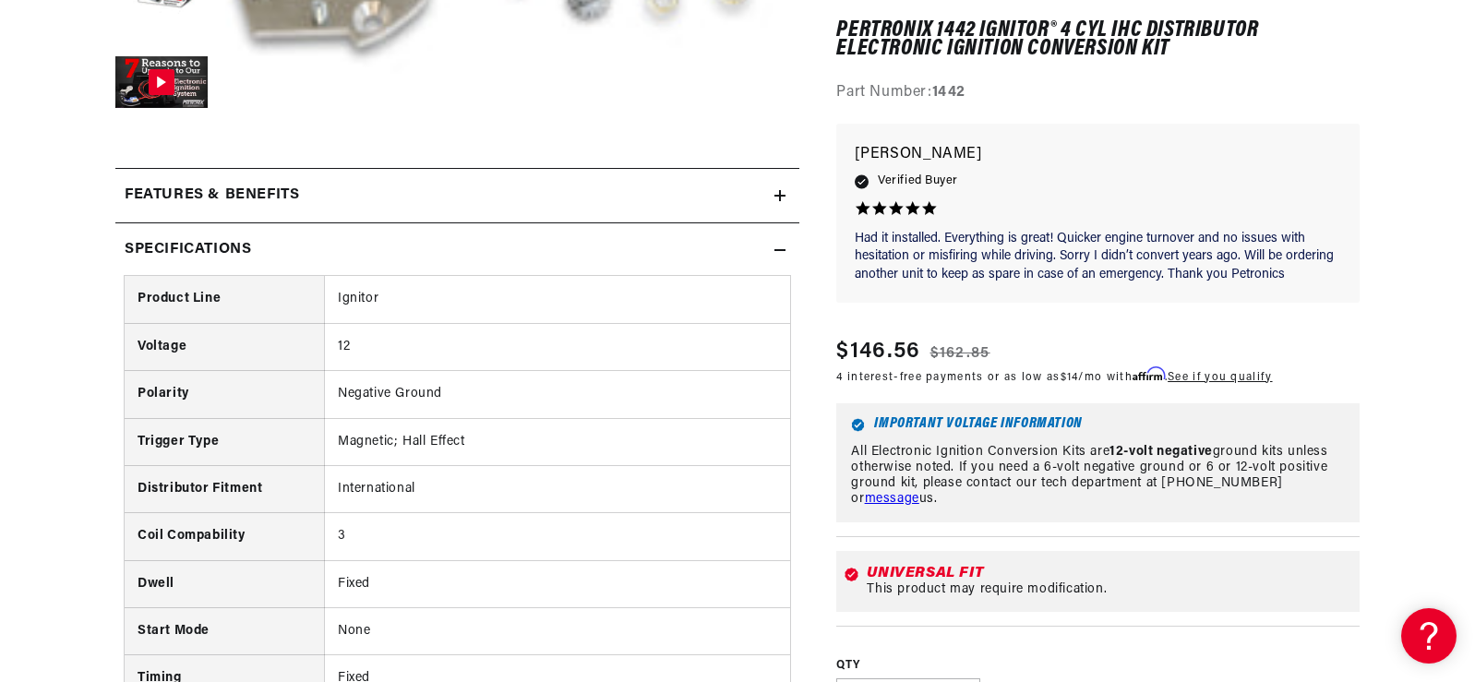
scroll to position [0, 1974]
click at [234, 256] on h2 "Specifications" at bounding box center [188, 250] width 126 height 24
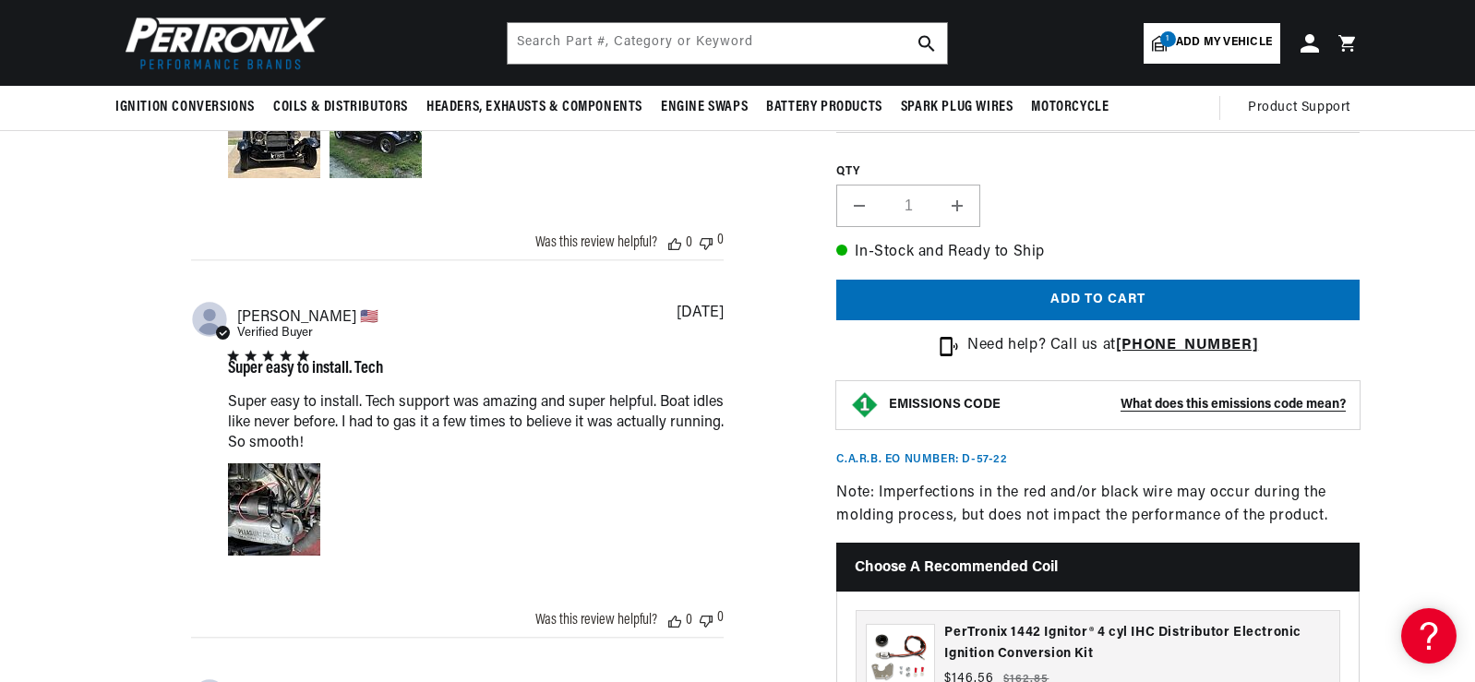
scroll to position [1478, 0]
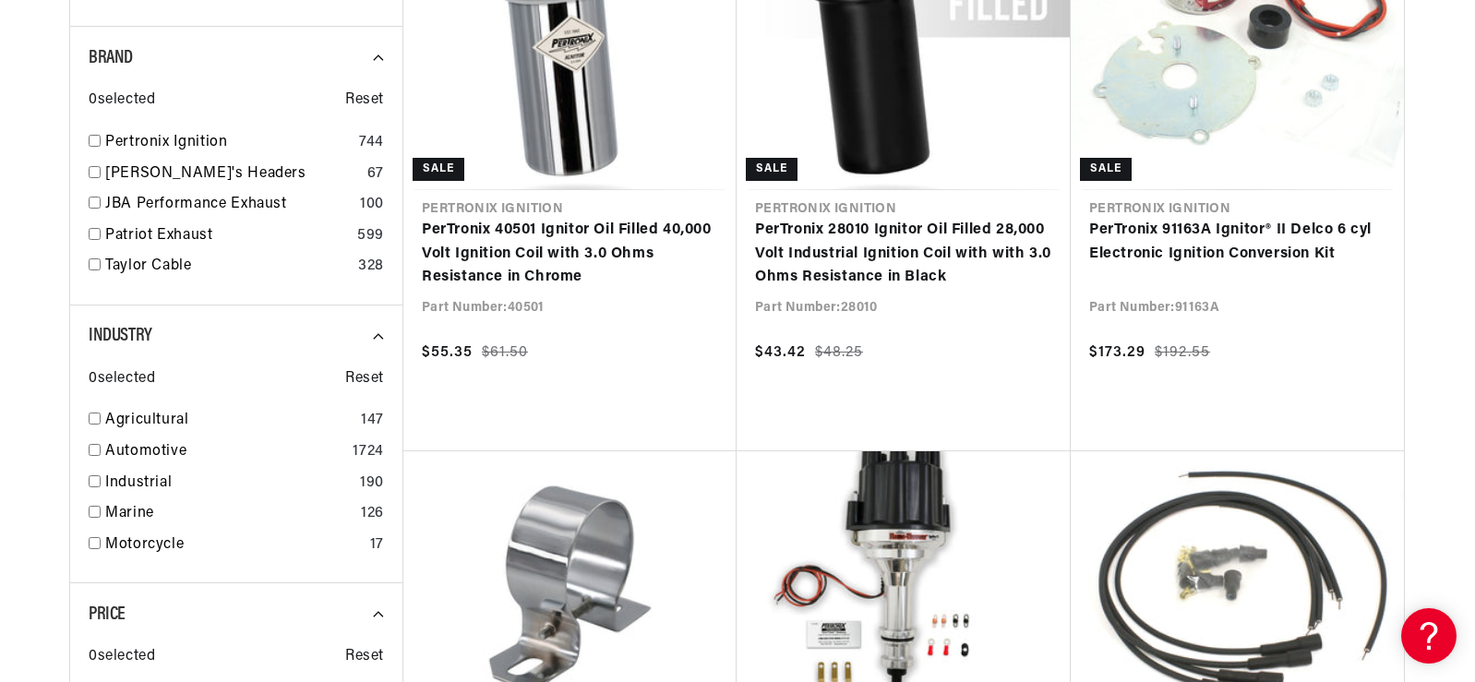
scroll to position [0, 987]
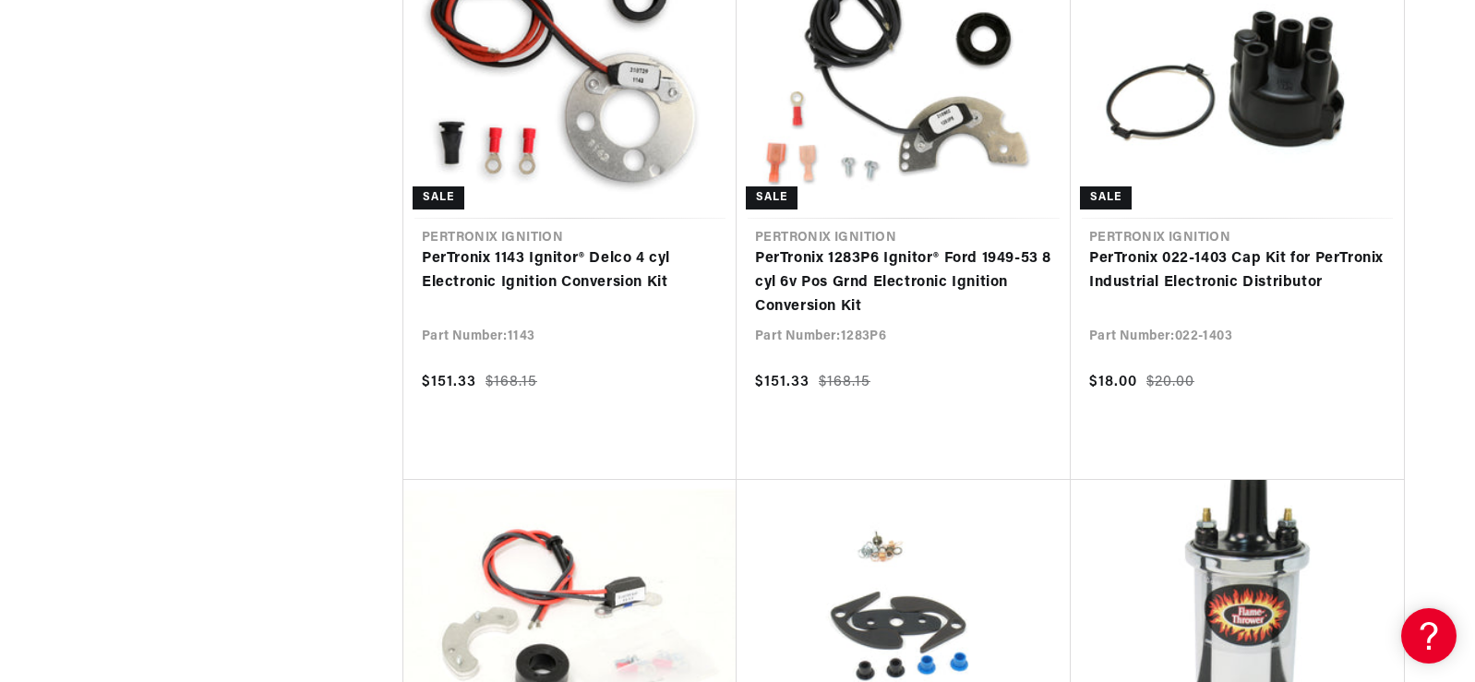
scroll to position [0, 1974]
drag, startPoint x: 216, startPoint y: 171, endPoint x: 173, endPoint y: 174, distance: 43.5
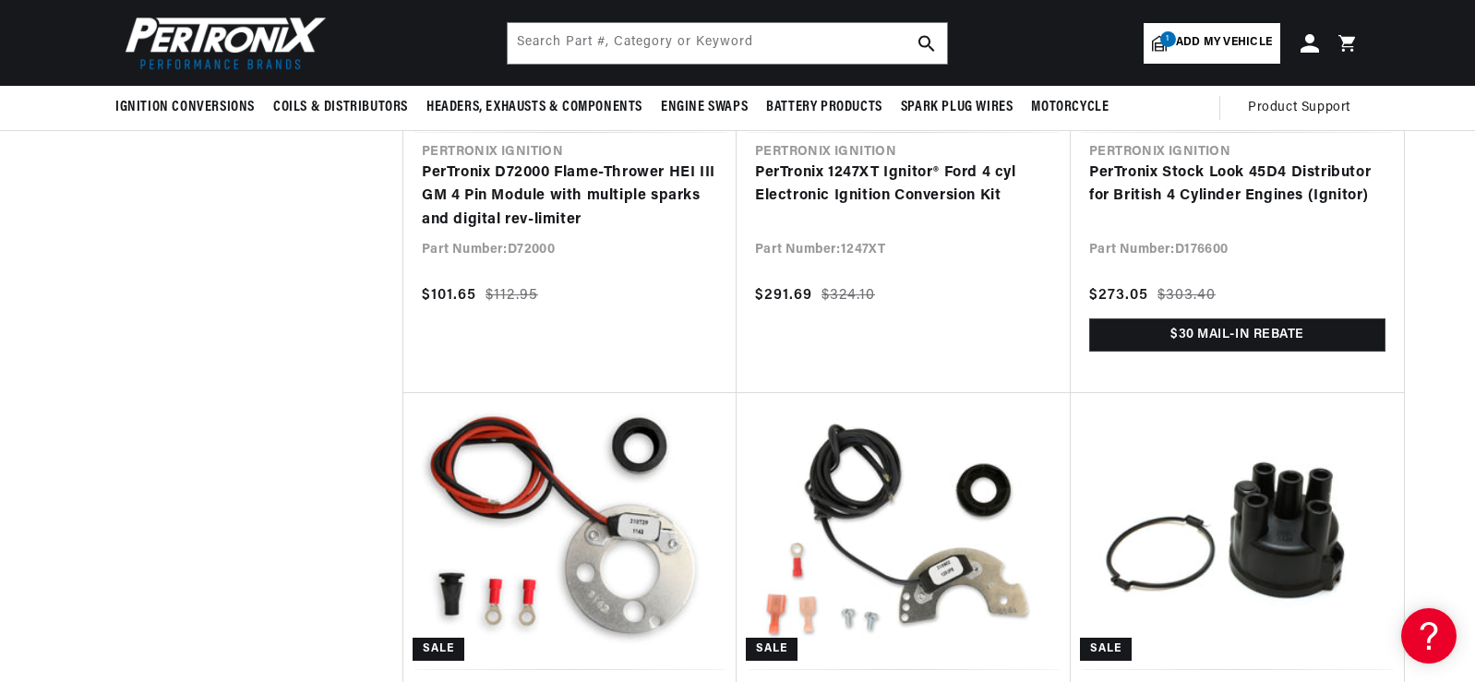
scroll to position [5326, 0]
